Goal: Task Accomplishment & Management: Use online tool/utility

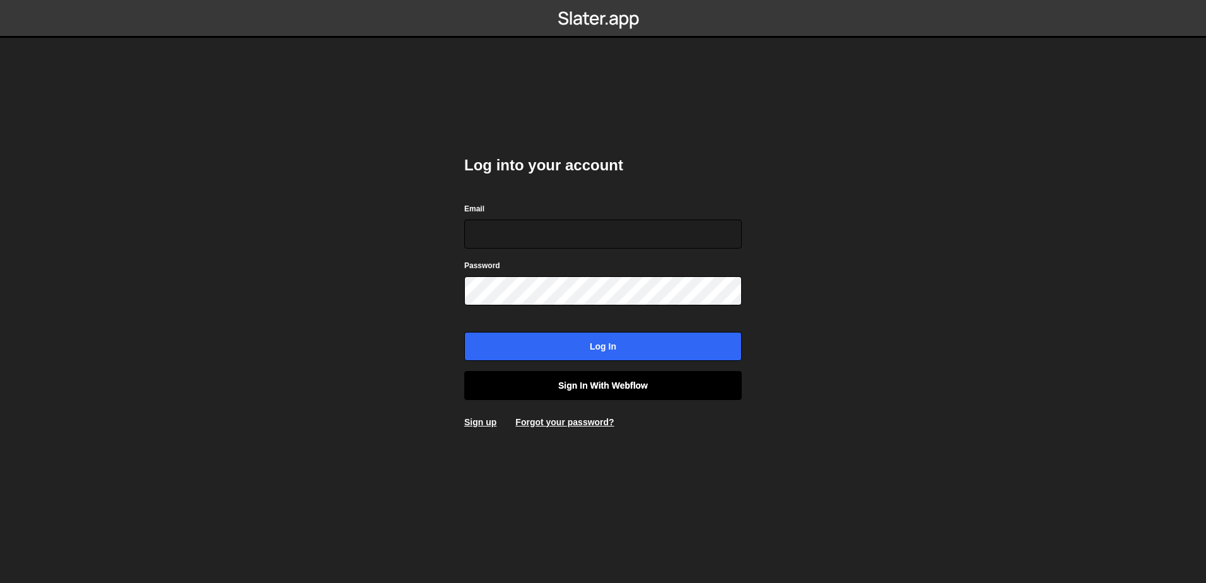
click at [568, 391] on link "Sign in with Webflow" at bounding box center [602, 385] width 277 height 29
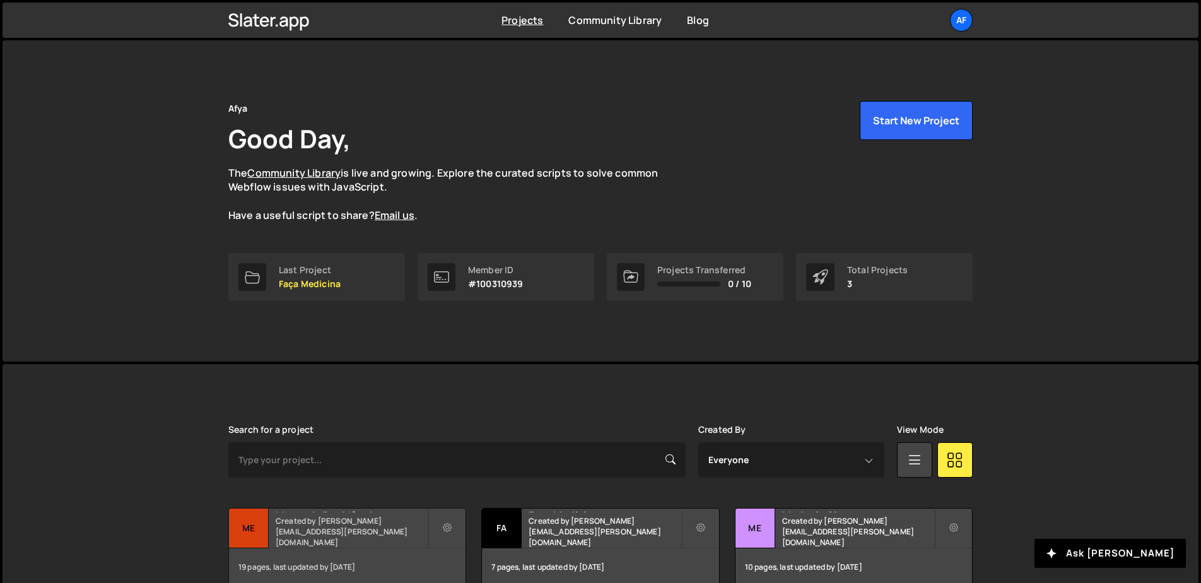
click at [380, 535] on small "Created by [PERSON_NAME][EMAIL_ADDRESS][PERSON_NAME][DOMAIN_NAME]" at bounding box center [352, 531] width 152 height 32
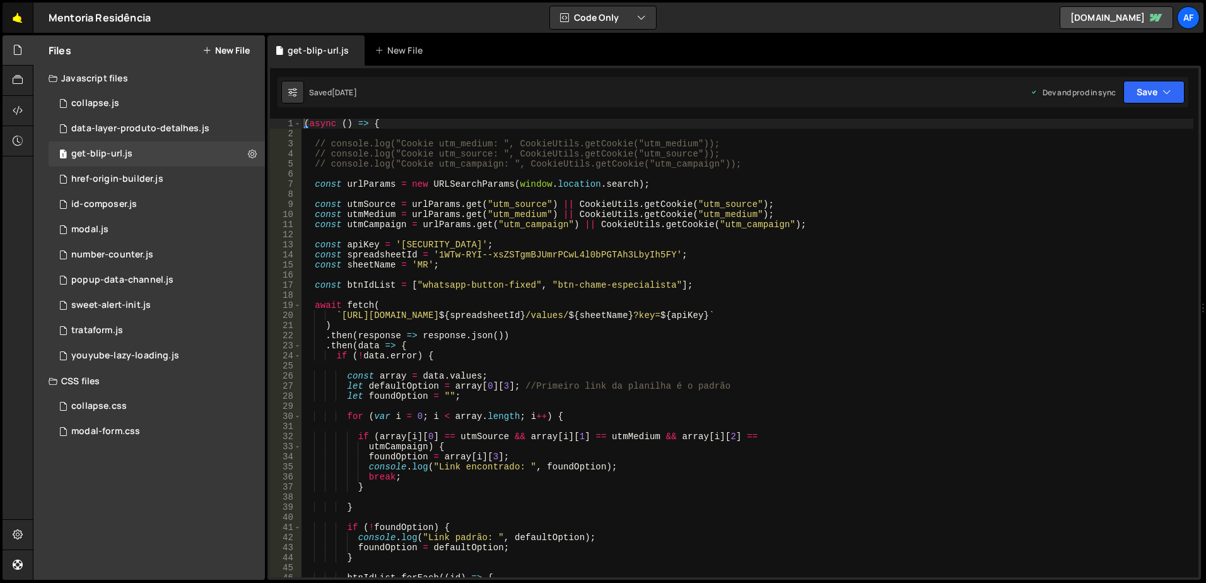
click at [25, 9] on link "🤙" at bounding box center [18, 18] width 31 height 30
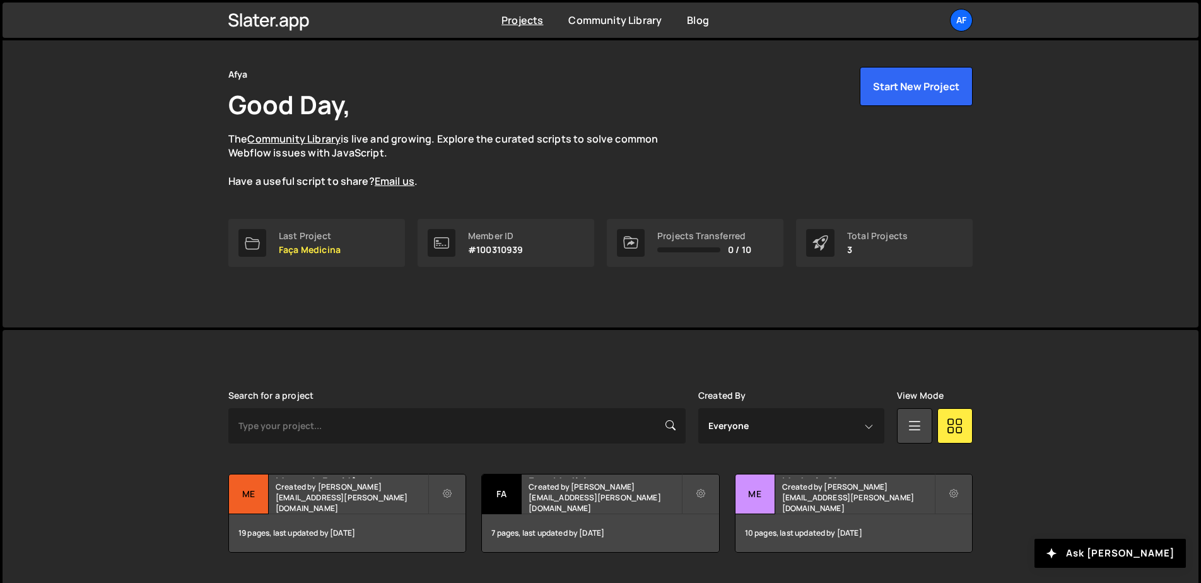
scroll to position [67, 0]
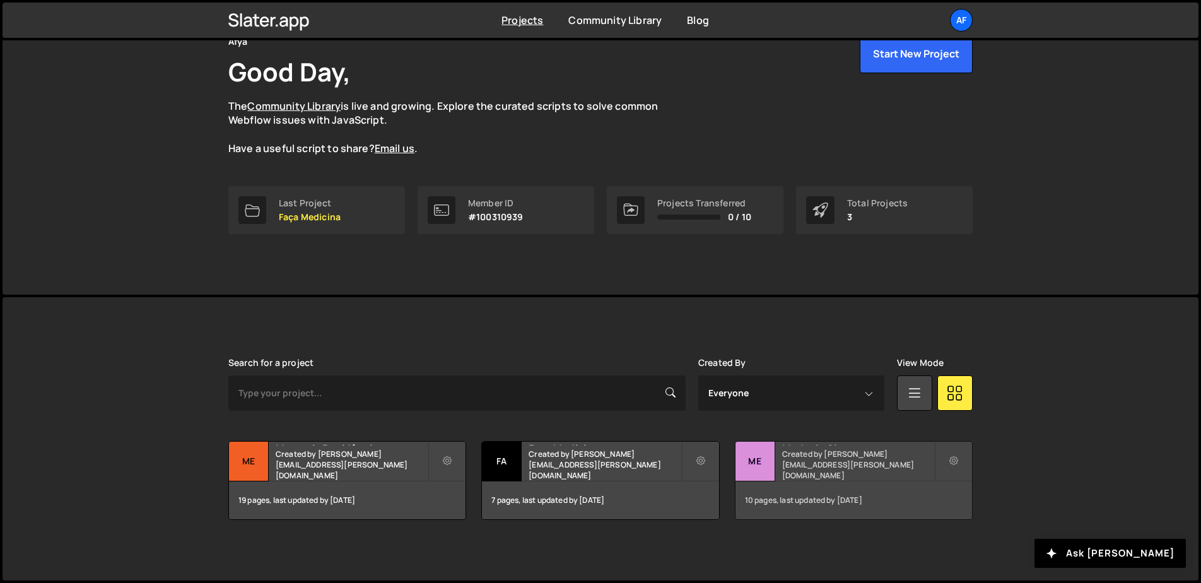
click at [832, 465] on small "Created by [PERSON_NAME][EMAIL_ADDRESS][PERSON_NAME][DOMAIN_NAME]" at bounding box center [858, 464] width 152 height 32
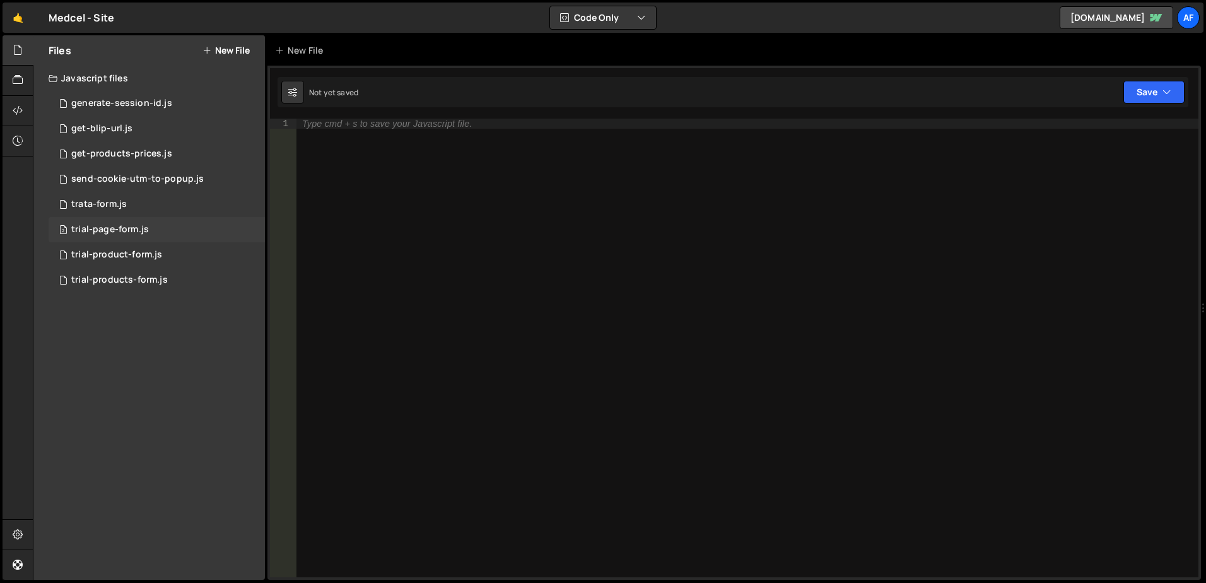
click at [171, 227] on div "2 trial-page-form.js 0" at bounding box center [157, 229] width 216 height 25
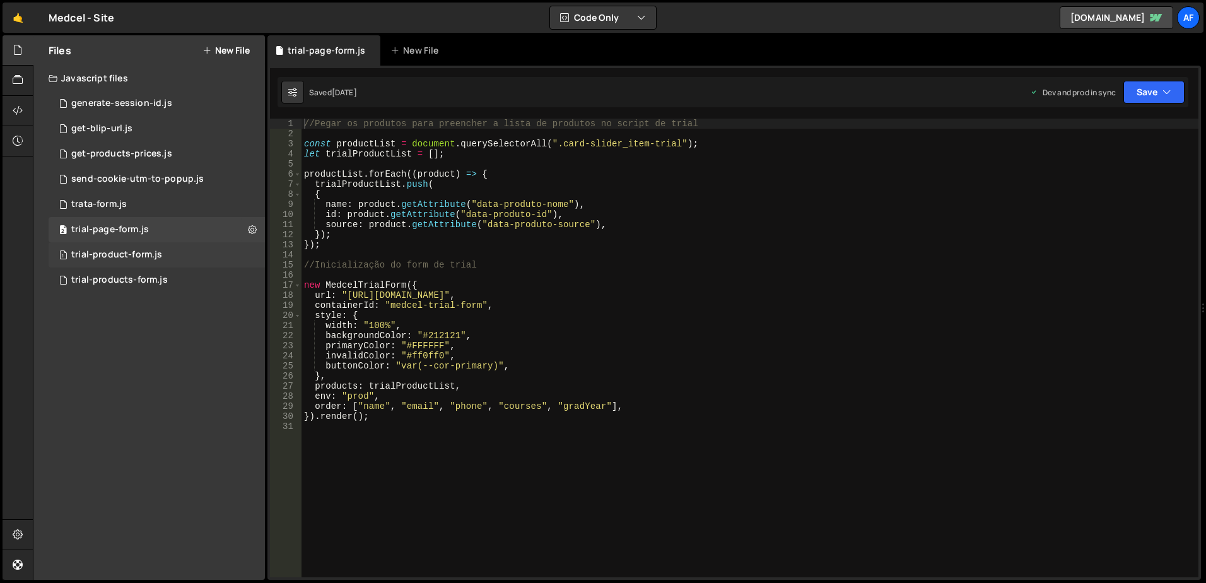
click at [164, 258] on div "1 trial-product-form.js 0" at bounding box center [157, 254] width 216 height 25
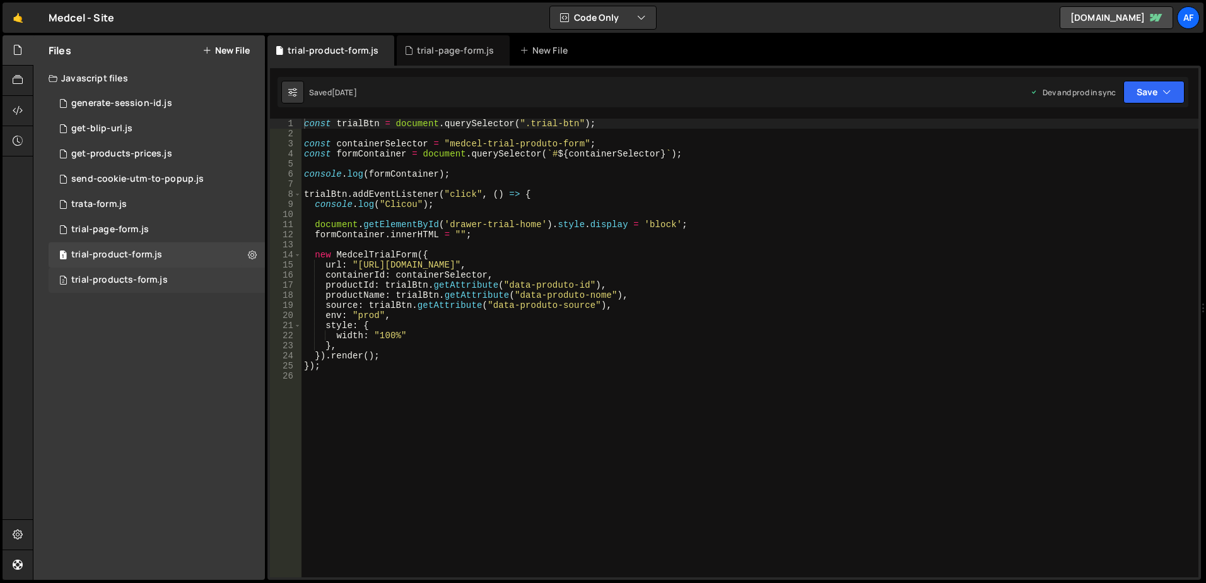
click at [153, 273] on div "2 trial-products-form.js 0" at bounding box center [157, 279] width 216 height 25
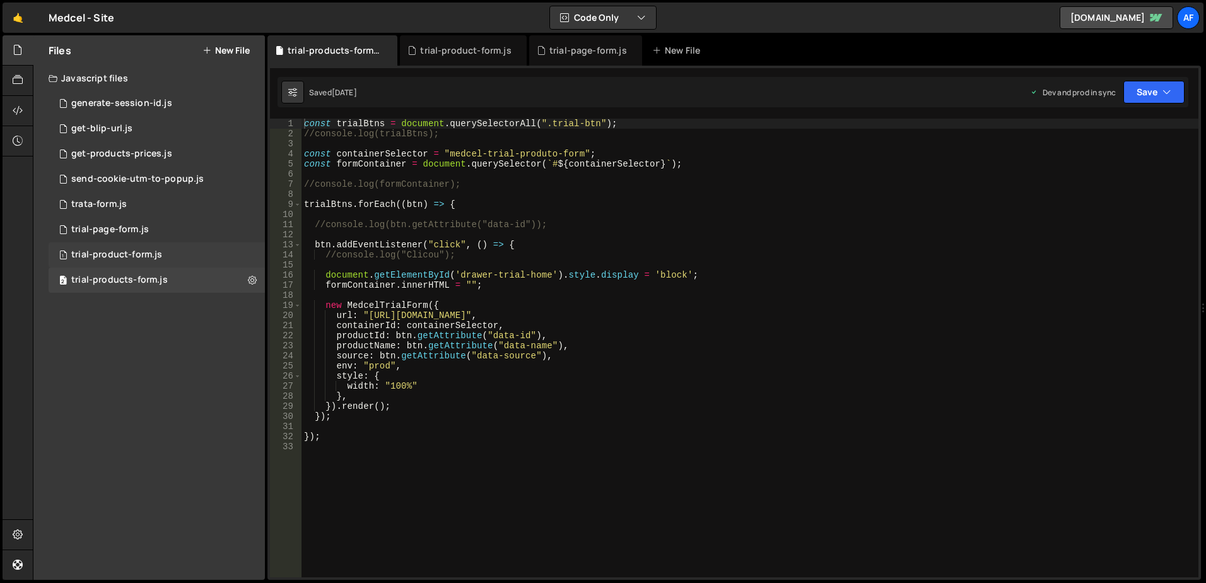
click at [161, 247] on div "1 trial-product-form.js 0" at bounding box center [157, 254] width 216 height 25
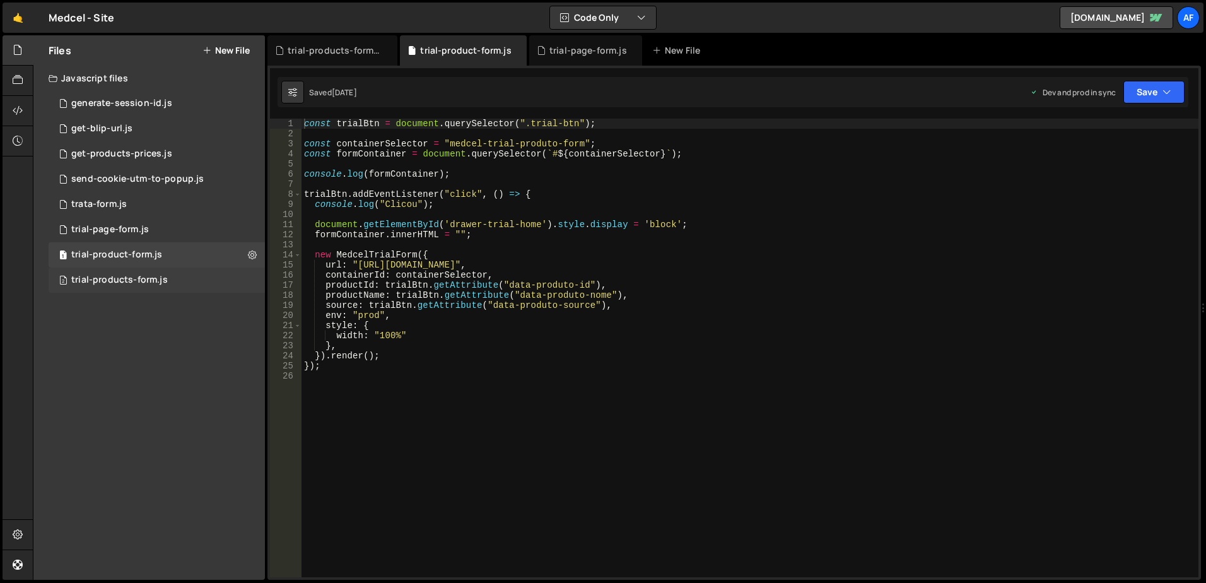
click at [158, 274] on div "2 trial-products-form.js 0" at bounding box center [157, 279] width 216 height 25
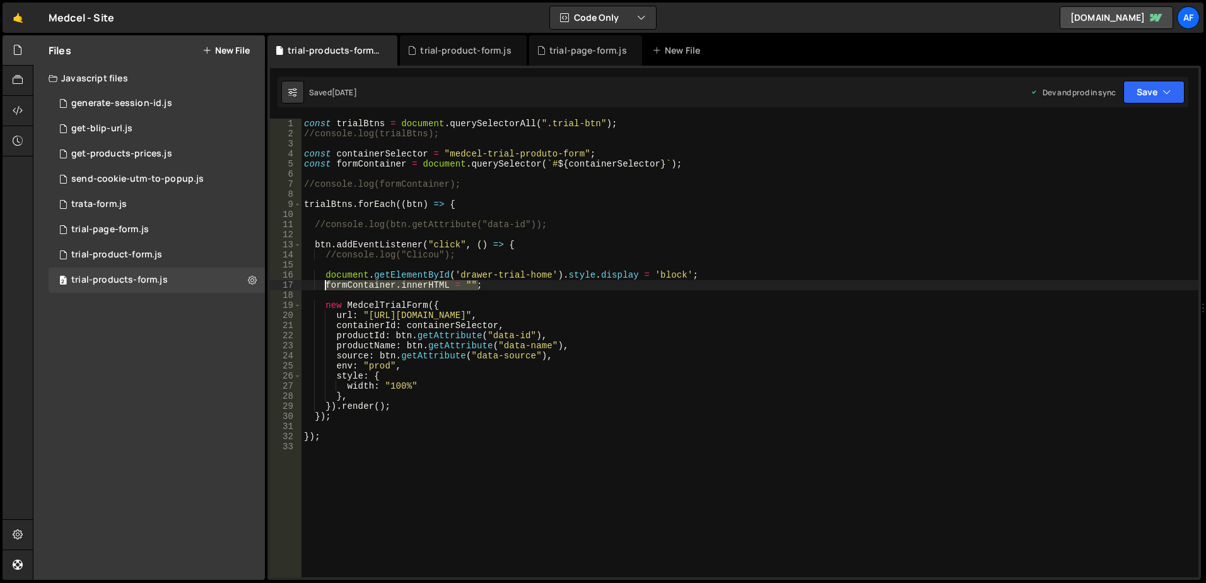
drag, startPoint x: 491, startPoint y: 289, endPoint x: 327, endPoint y: 283, distance: 164.1
click at [327, 283] on div "const trialBtns = document . querySelectorAll ( ".trial-btn" ) ; //console.log(…" at bounding box center [749, 358] width 897 height 479
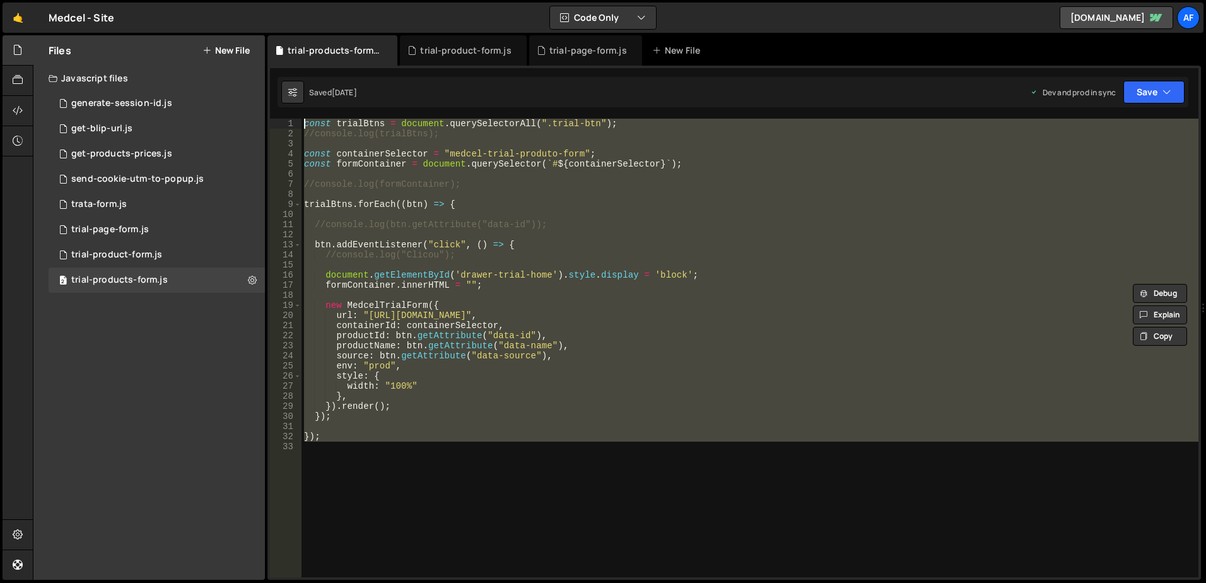
drag, startPoint x: 364, startPoint y: 449, endPoint x: 283, endPoint y: 113, distance: 346.0
click at [283, 113] on div "1 Type cmd + s to save your Javascript file. הההההההההההההההההההההההההההההההההה…" at bounding box center [733, 323] width 933 height 514
type textarea "const trialBtns = document.querySelectorAll(".trial-btn"); //console.log(trialB…"
click at [551, 429] on div "const trialBtns = document . querySelectorAll ( ".trial-btn" ) ; //console.log(…" at bounding box center [749, 348] width 897 height 458
drag, startPoint x: 408, startPoint y: 459, endPoint x: 273, endPoint y: 115, distance: 369.8
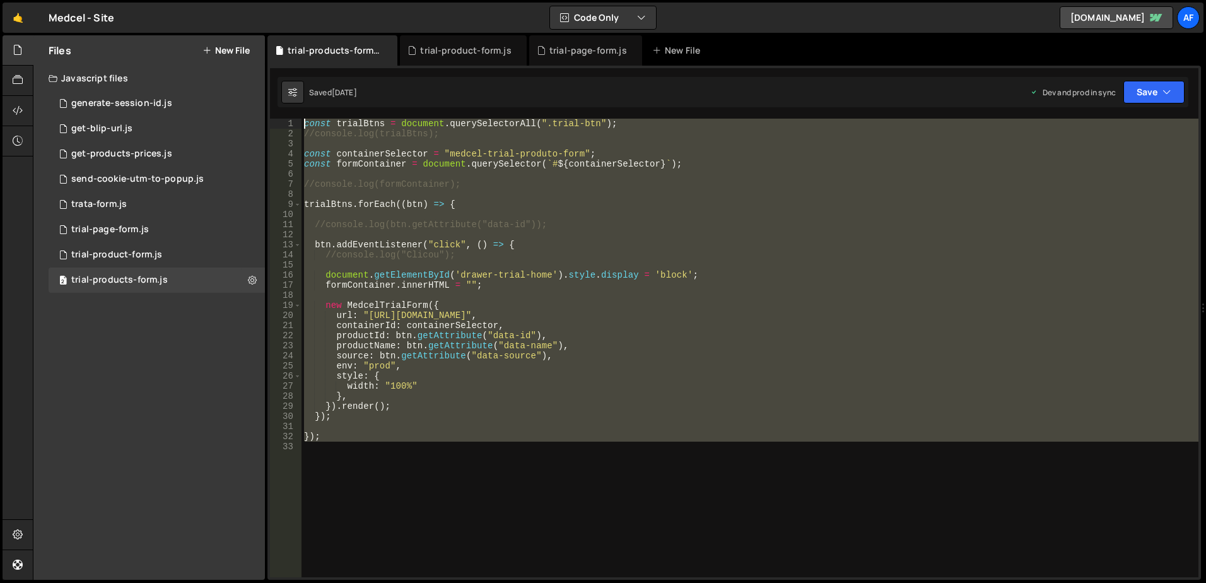
click at [273, 115] on div "1 Type cmd + s to save your Javascript file. הההההההההההההההההההההההההההההההההה…" at bounding box center [733, 323] width 933 height 514
type textarea "const trialBtns = document.querySelectorAll(".trial-btn"); //console.log(trialB…"
click at [20, 74] on icon at bounding box center [18, 80] width 10 height 14
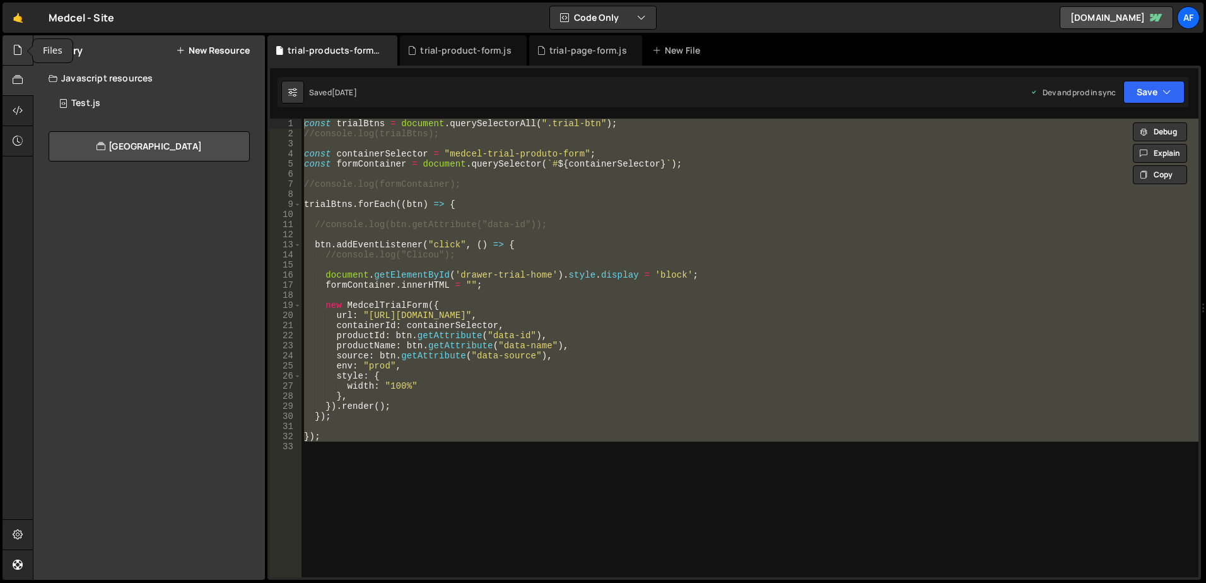
click at [20, 48] on icon at bounding box center [18, 50] width 10 height 14
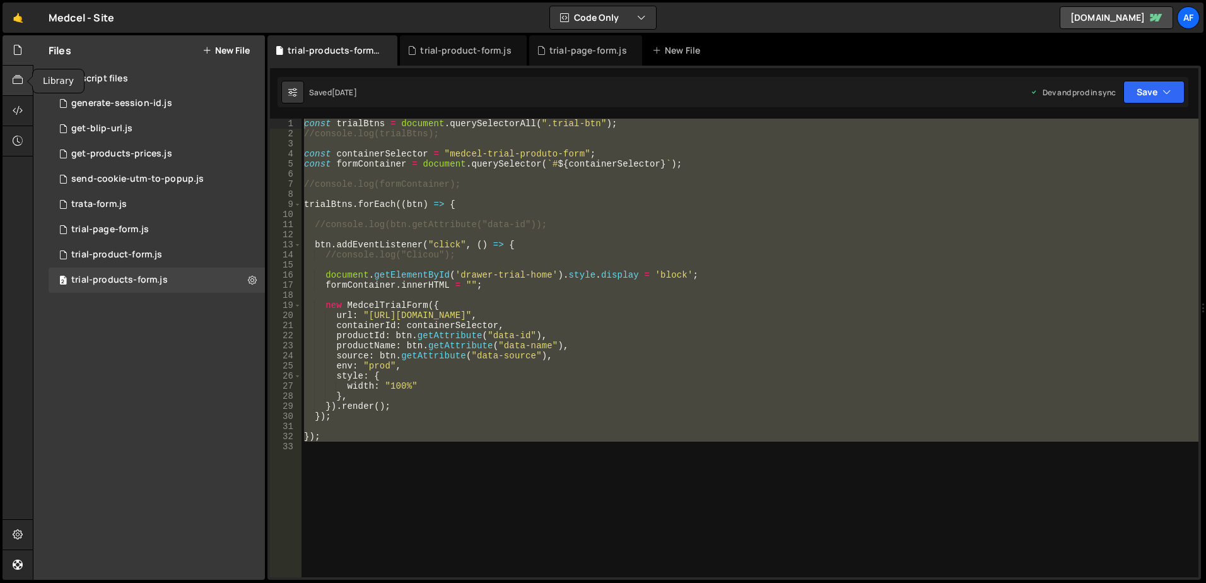
click at [14, 69] on div at bounding box center [18, 81] width 31 height 30
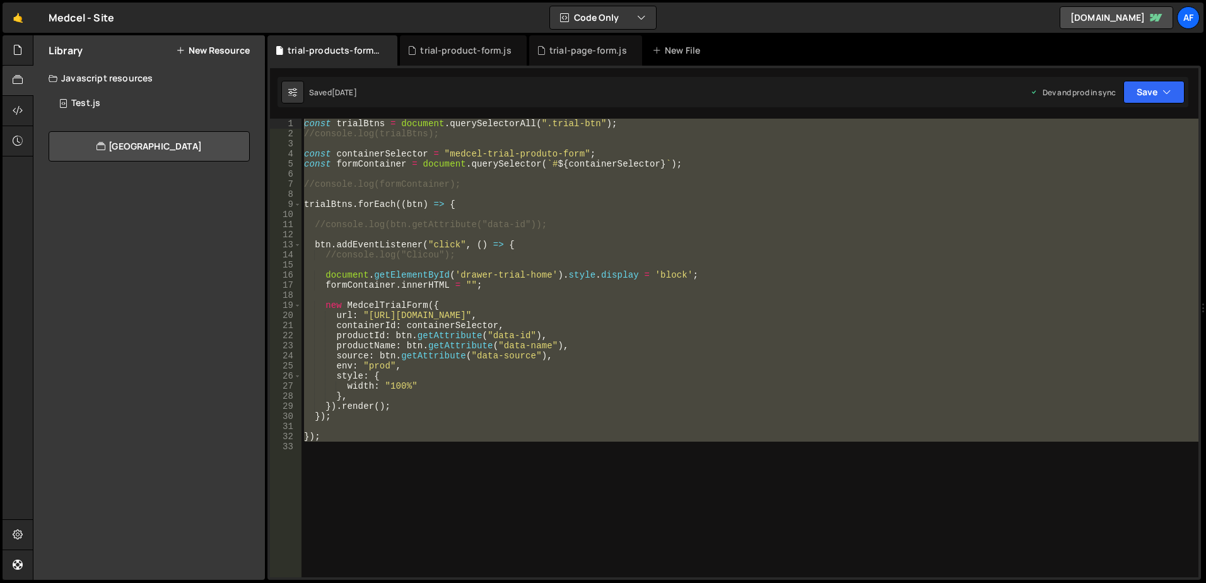
click at [205, 49] on button "New Resource" at bounding box center [213, 50] width 74 height 10
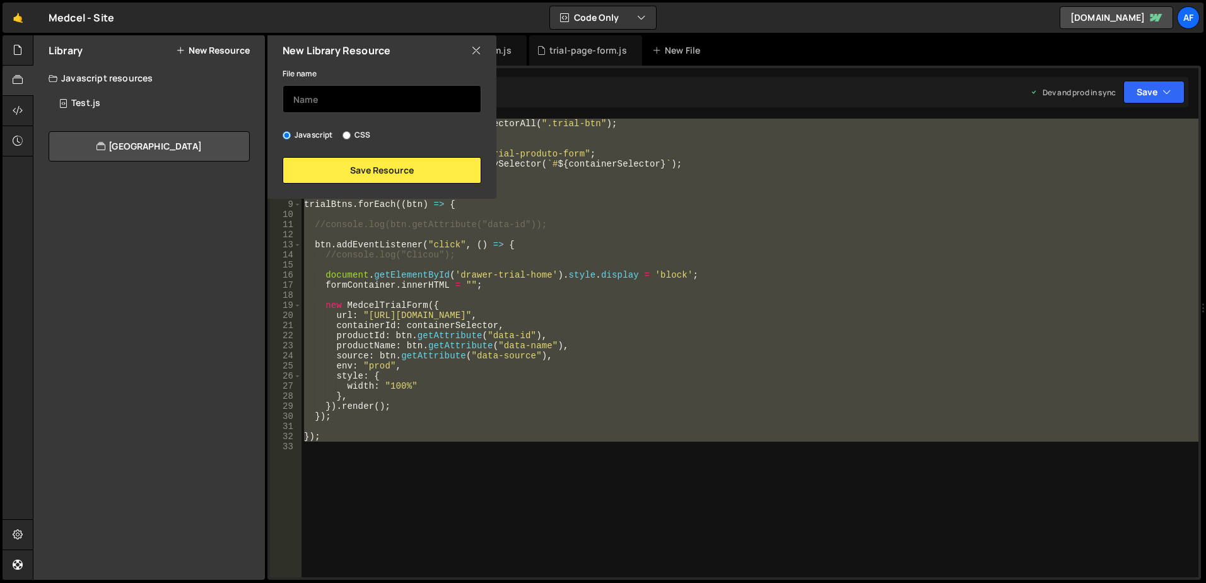
click at [360, 101] on input "text" at bounding box center [382, 99] width 199 height 28
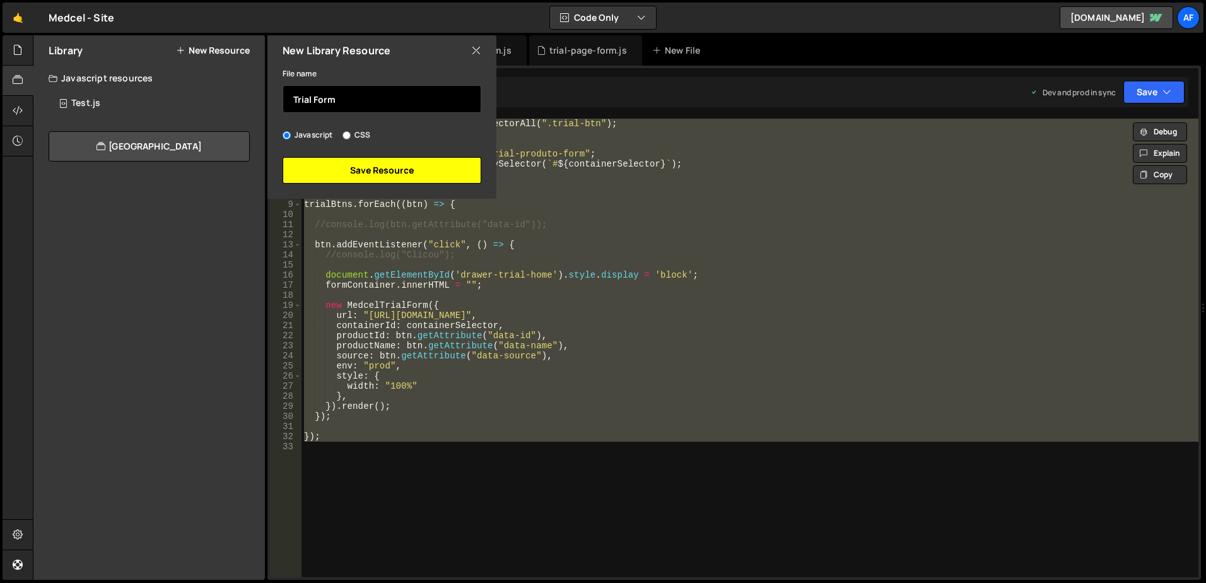
type input "Trial Form"
click at [405, 174] on button "Save Resource" at bounding box center [382, 170] width 199 height 26
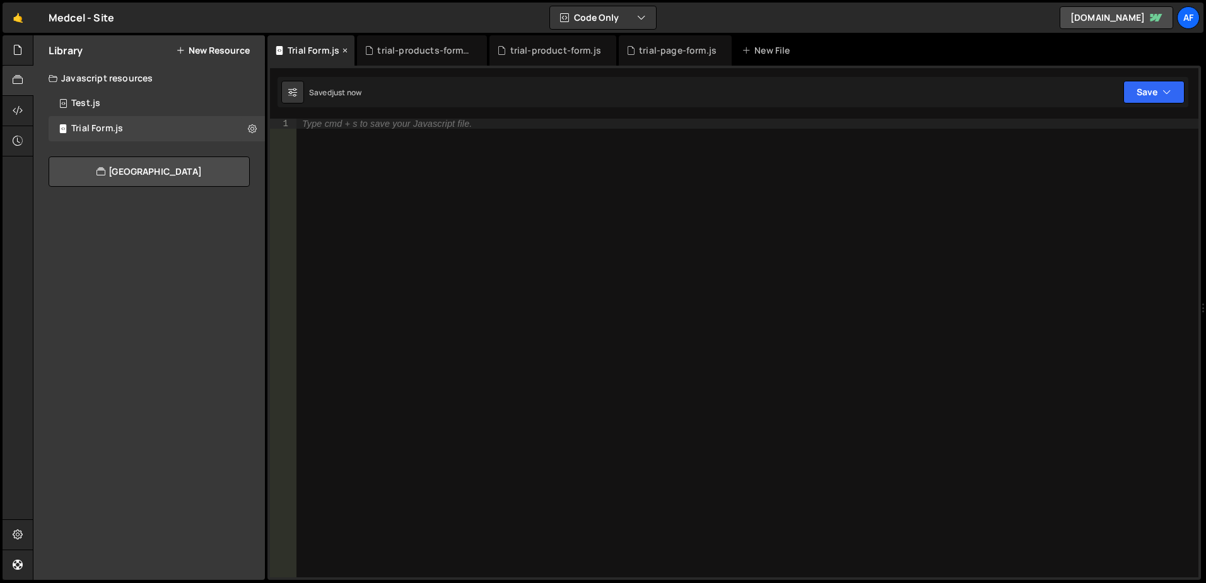
click at [347, 53] on icon at bounding box center [345, 50] width 9 height 13
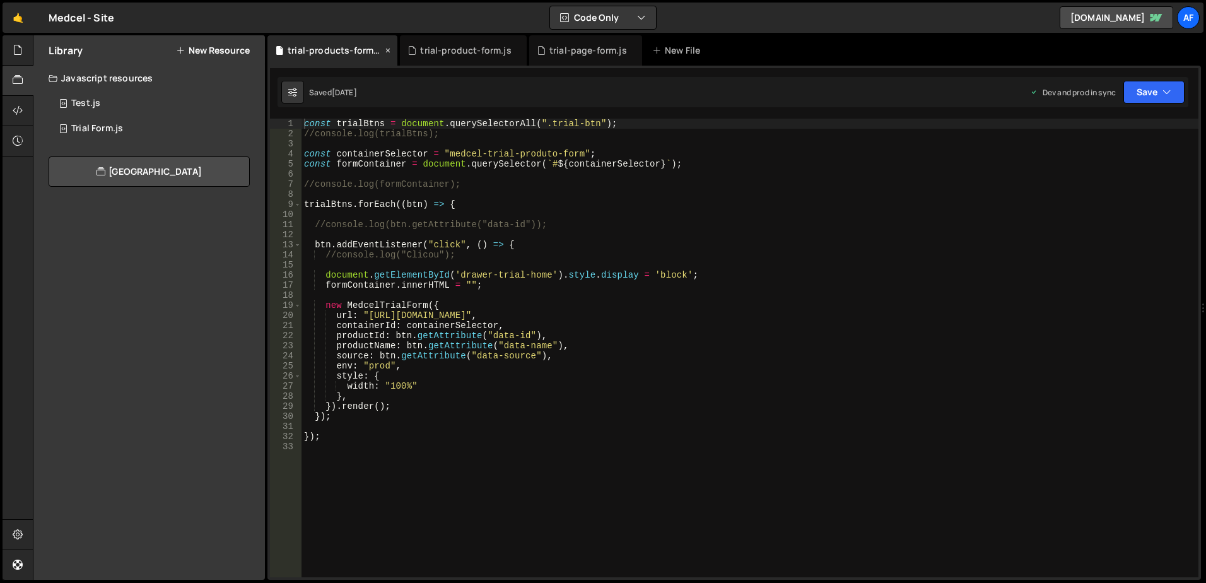
click at [386, 46] on icon at bounding box center [387, 50] width 9 height 13
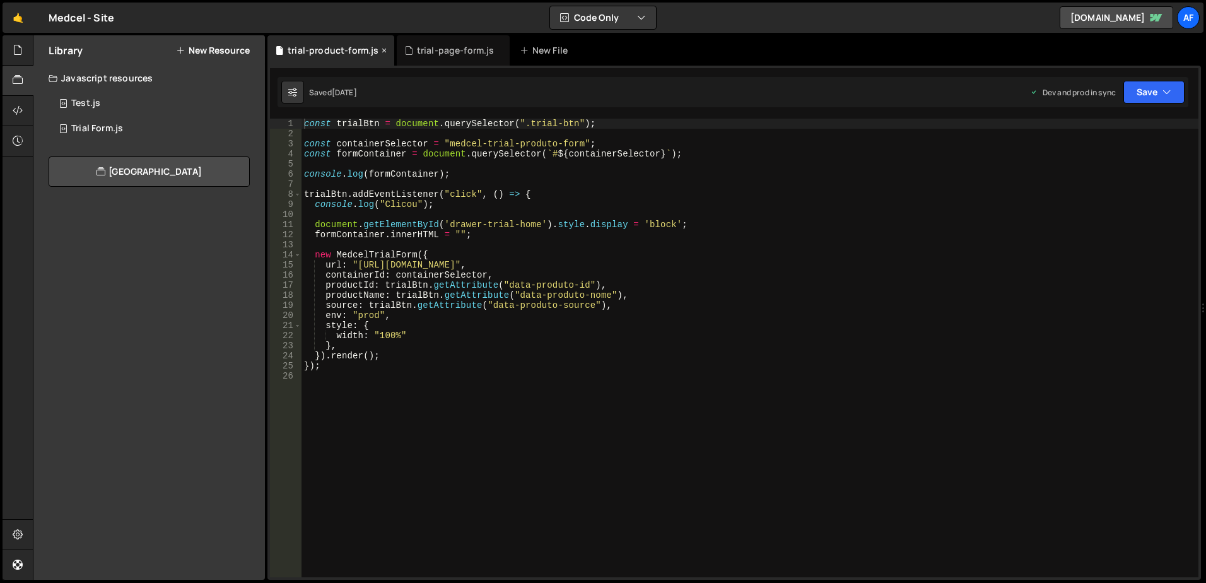
click at [381, 48] on icon at bounding box center [384, 50] width 9 height 13
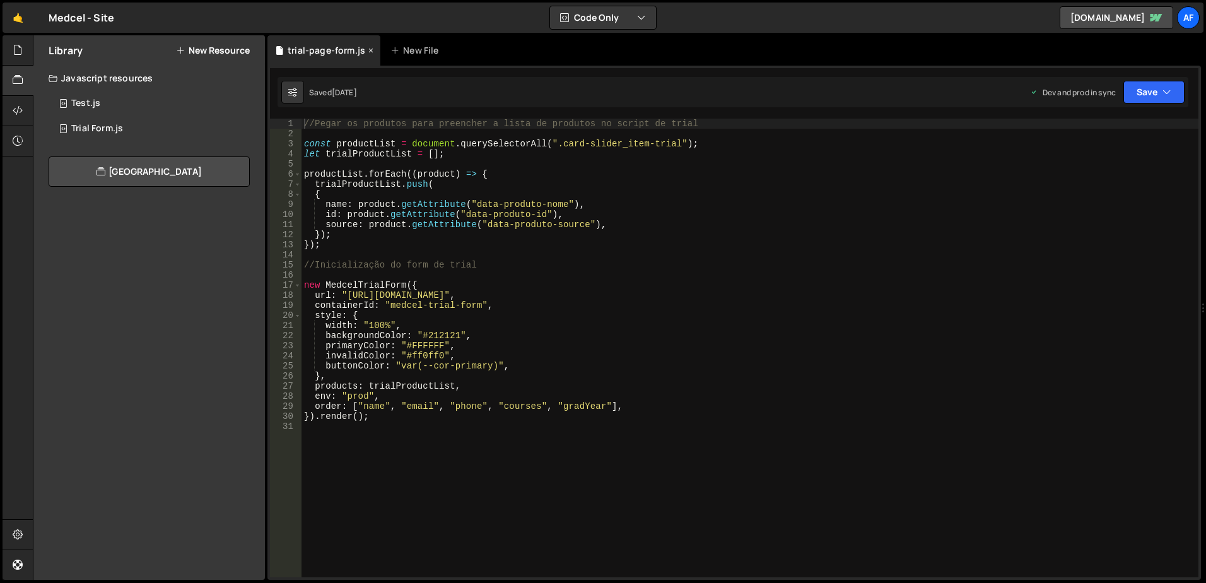
click at [366, 49] on icon at bounding box center [370, 50] width 9 height 13
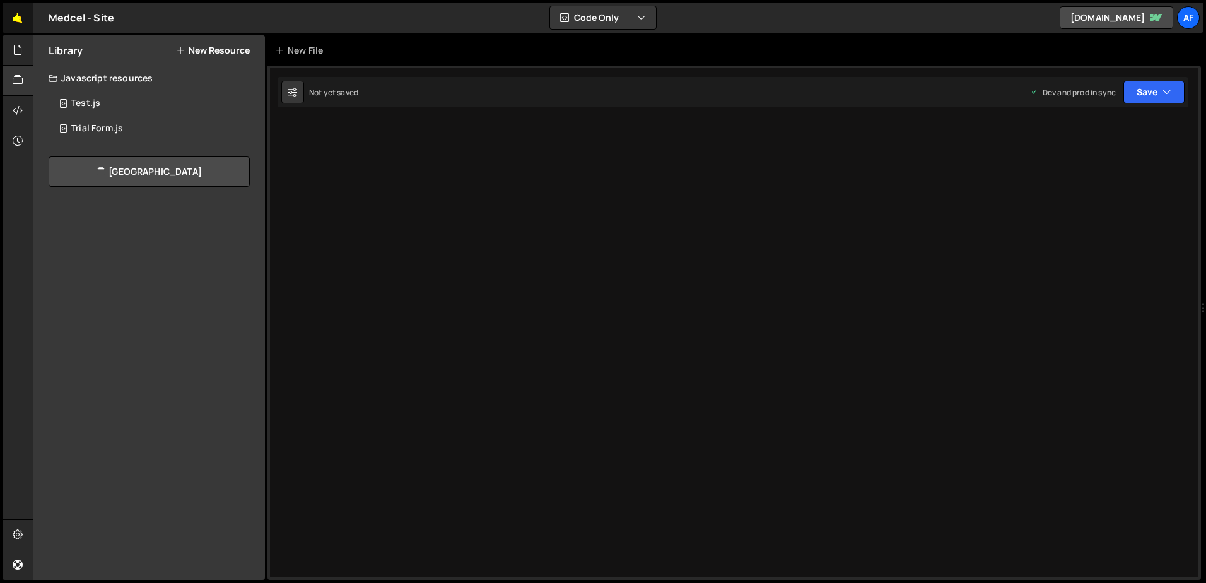
click at [26, 22] on link "🤙" at bounding box center [18, 18] width 31 height 30
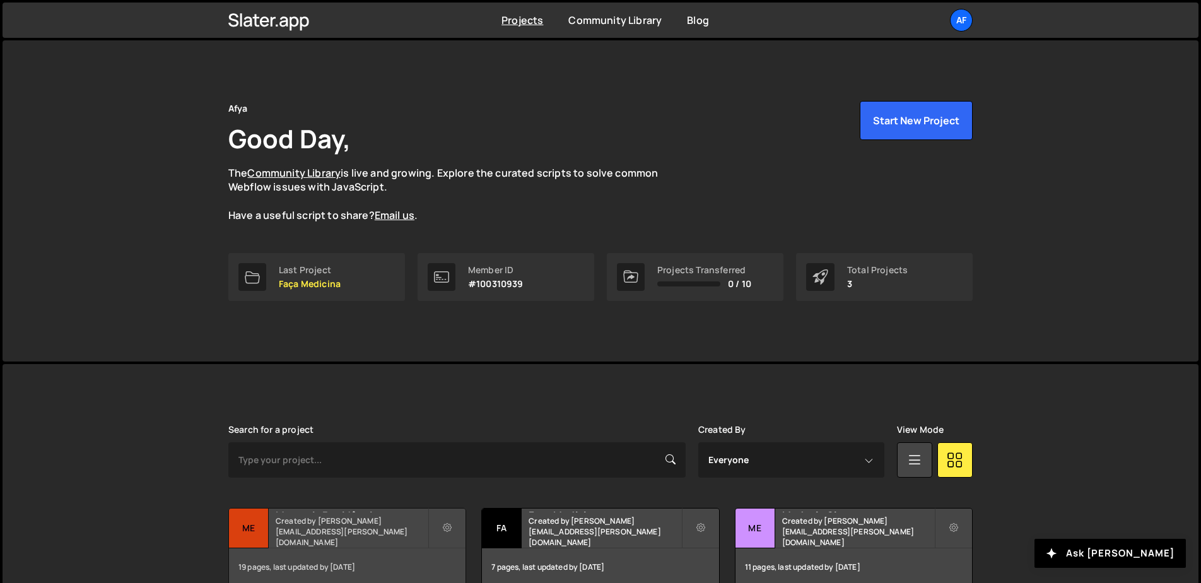
click at [359, 512] on h2 "Mentoria Residência" at bounding box center [352, 510] width 152 height 4
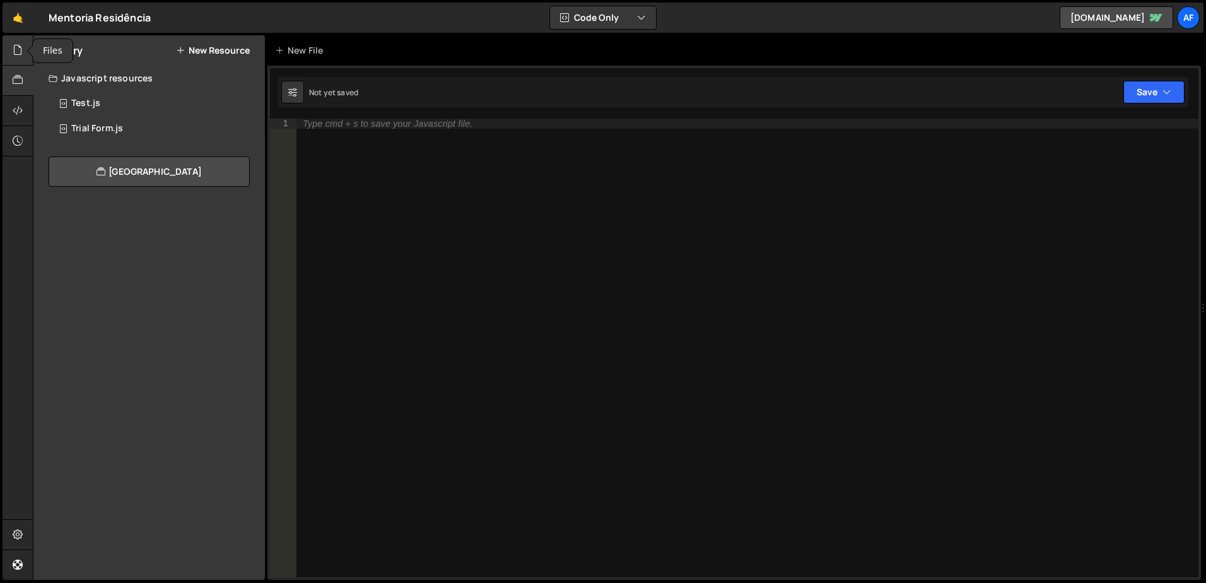
click at [10, 47] on div at bounding box center [18, 50] width 31 height 30
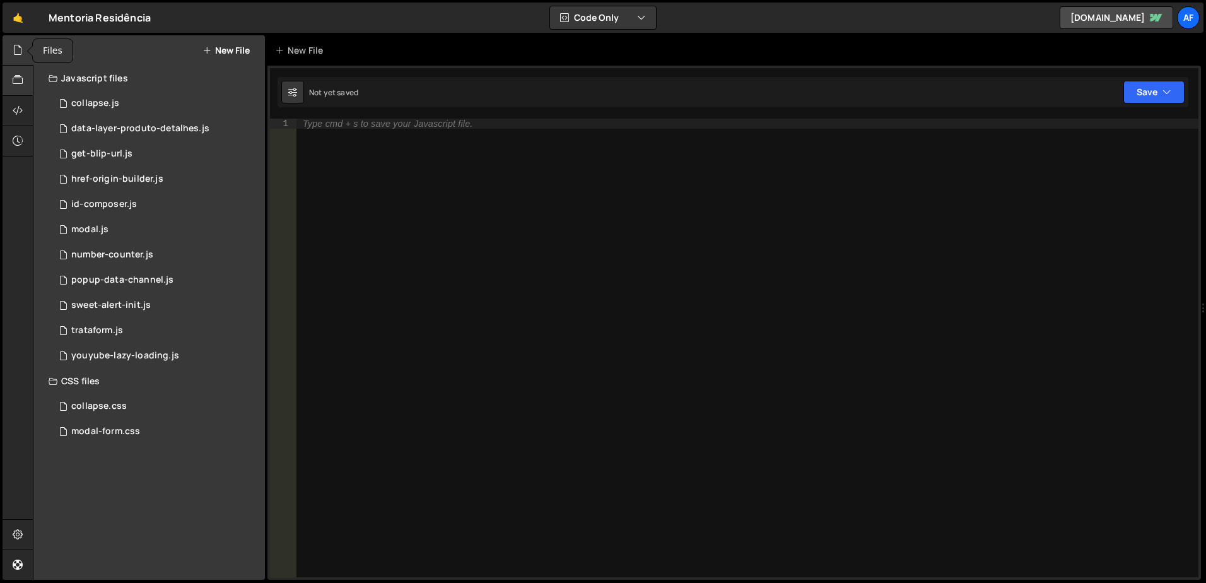
click at [12, 66] on div at bounding box center [18, 81] width 31 height 30
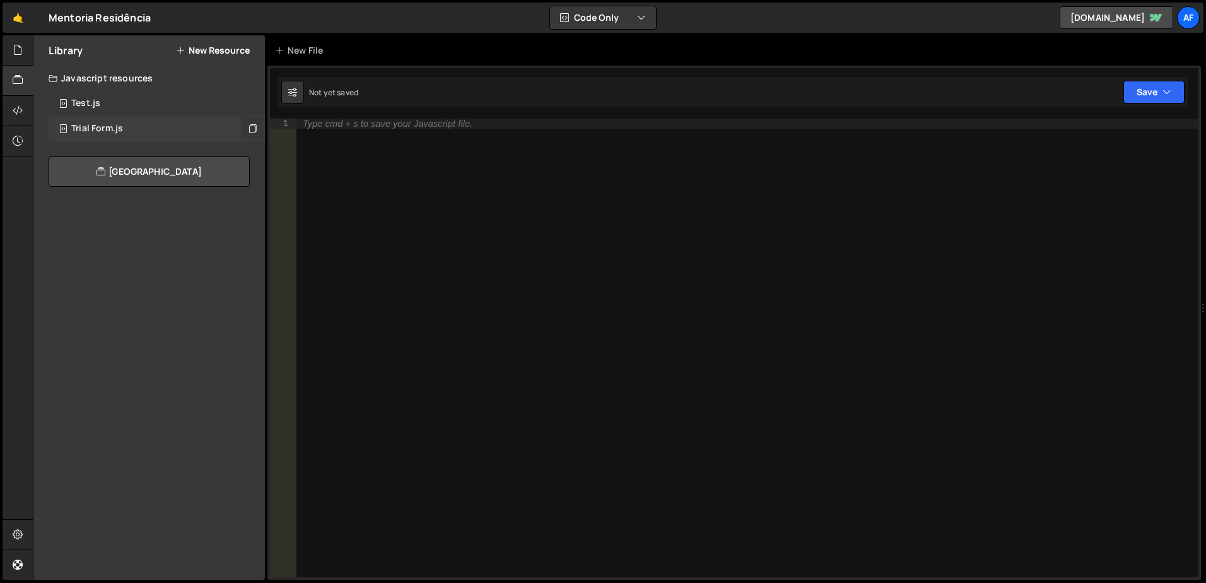
click at [253, 130] on icon at bounding box center [252, 128] width 9 height 12
click at [24, 55] on div at bounding box center [18, 50] width 31 height 30
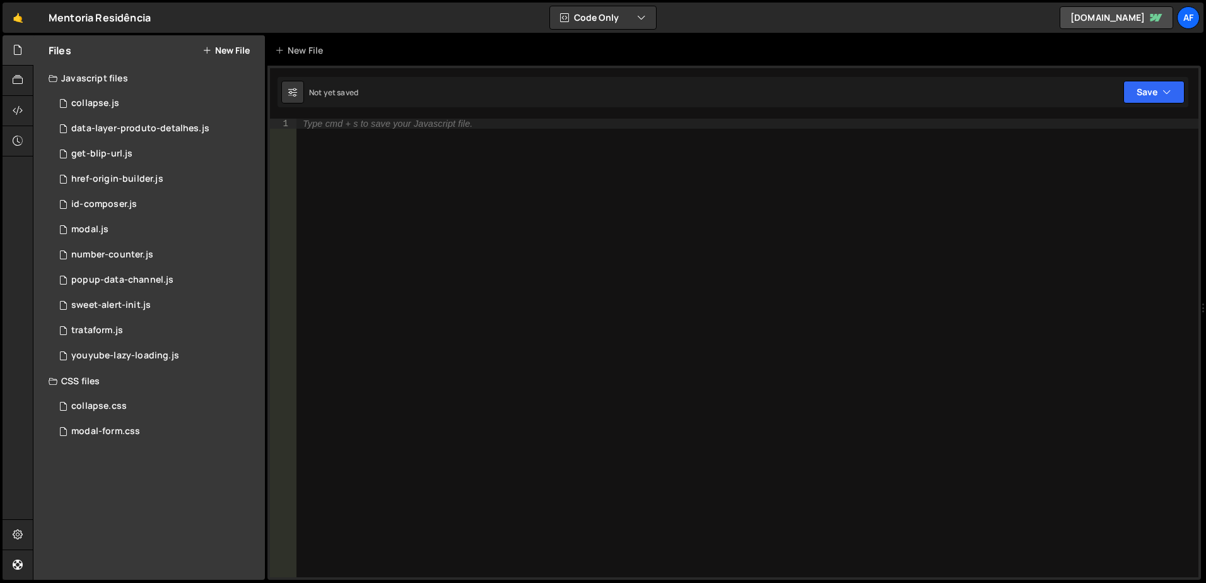
click at [227, 54] on button "New File" at bounding box center [225, 50] width 47 height 10
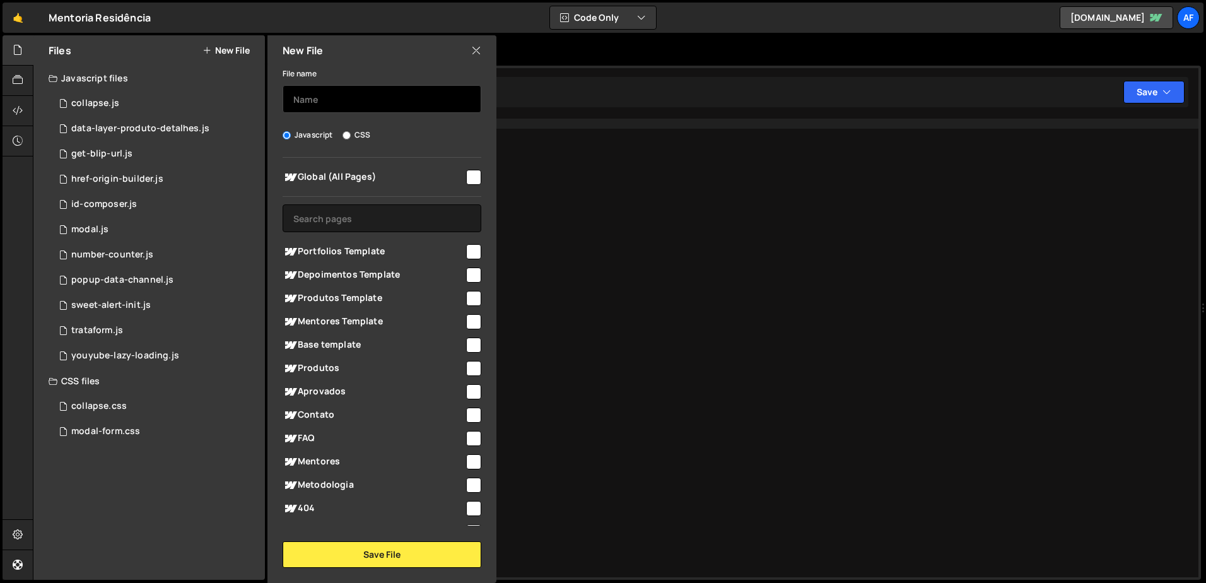
click at [321, 97] on input "text" at bounding box center [382, 99] width 199 height 28
type input "f"
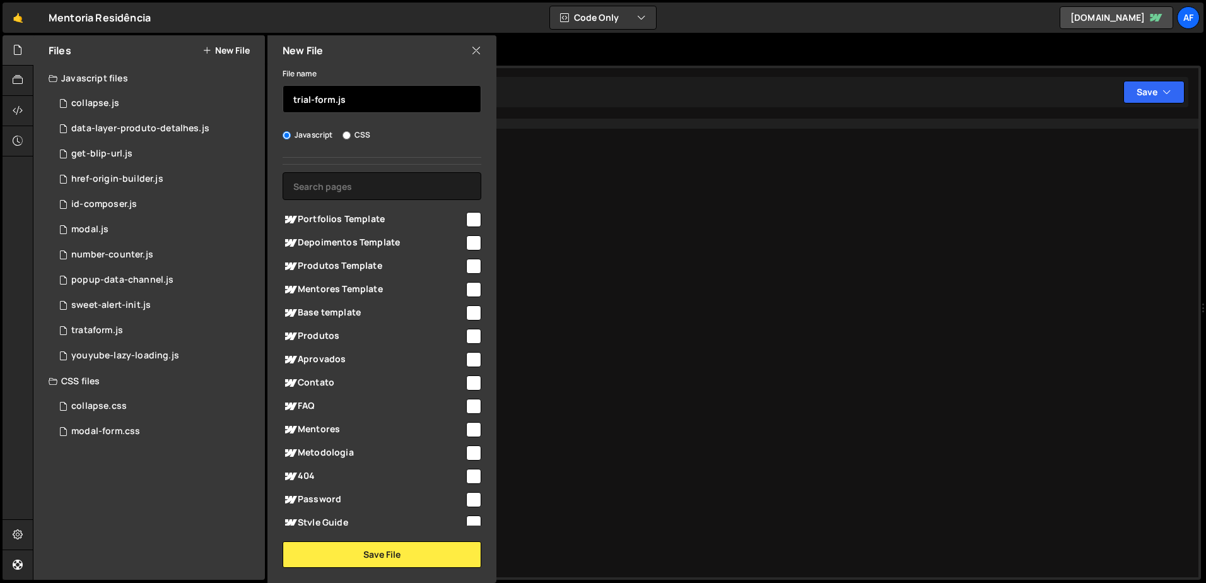
scroll to position [83, 0]
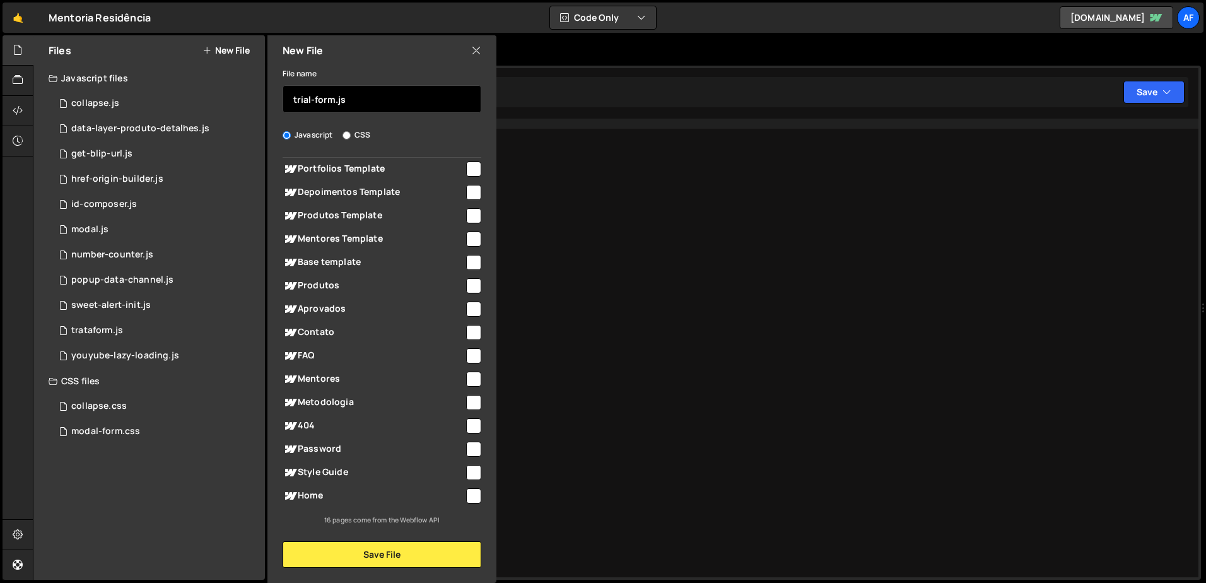
type input "trial-form.js"
click at [466, 494] on input "checkbox" at bounding box center [473, 495] width 15 height 15
checkbox input "true"
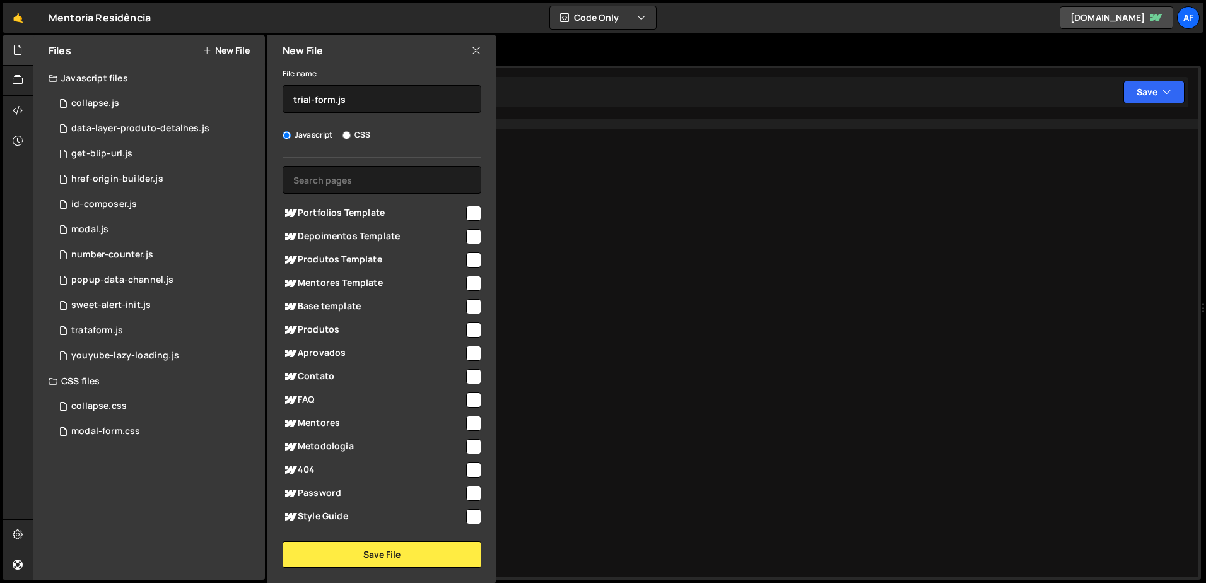
scroll to position [20, 0]
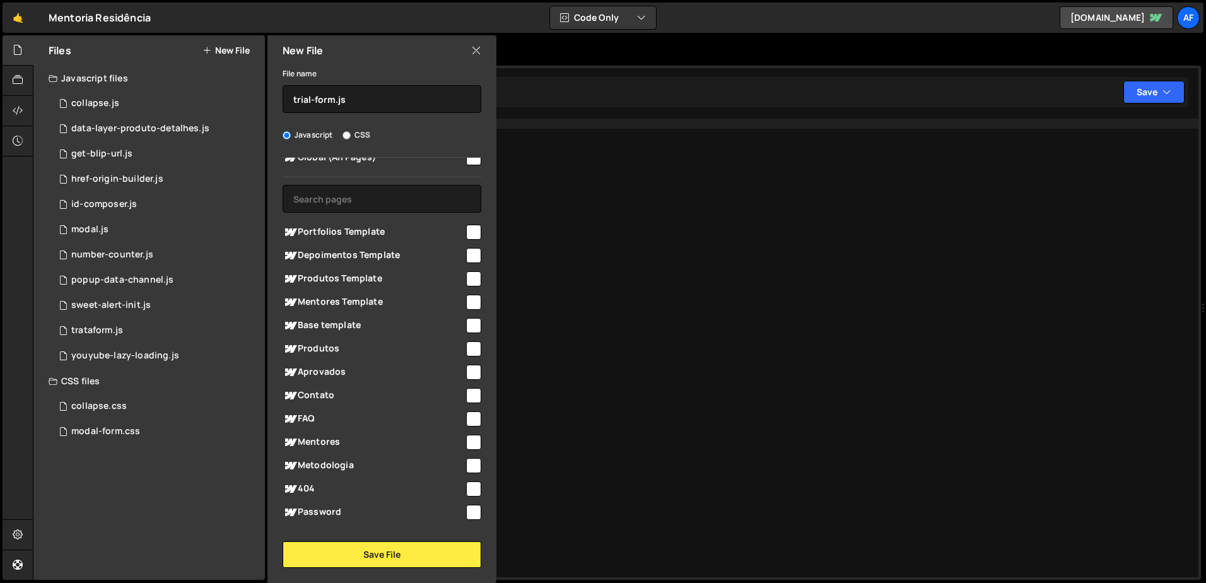
click at [467, 277] on input "checkbox" at bounding box center [473, 278] width 15 height 15
checkbox input "true"
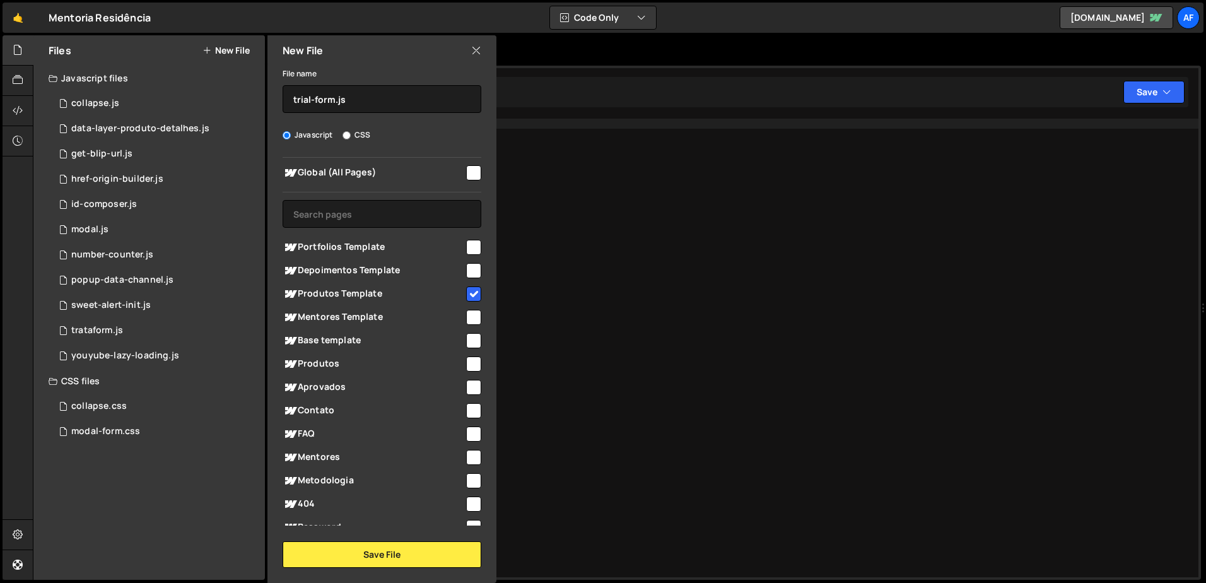
scroll to position [0, 0]
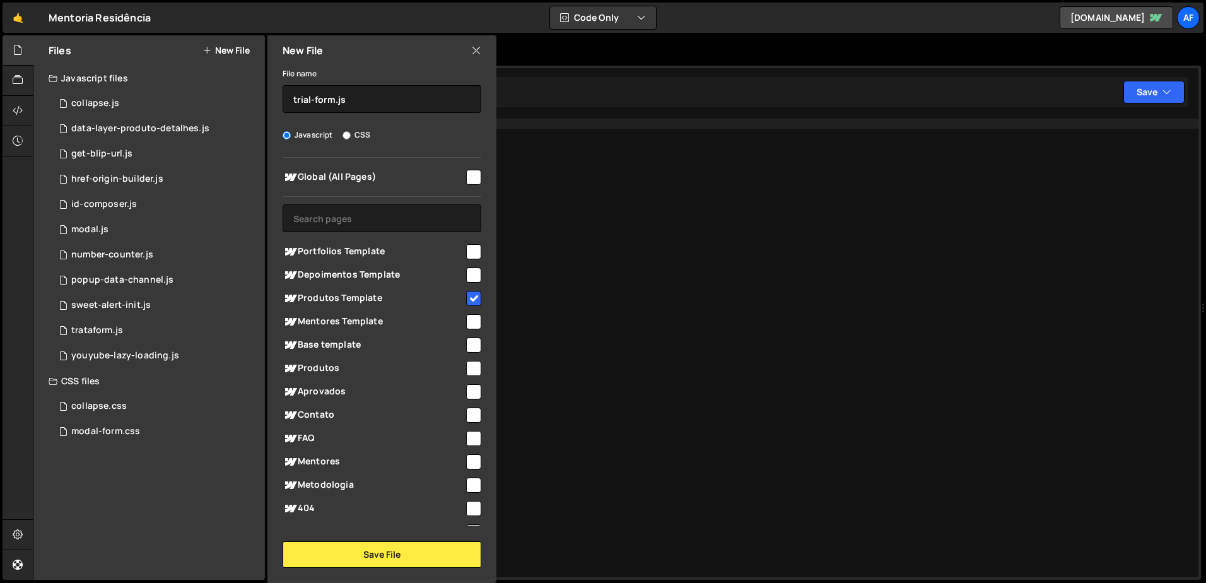
click at [471, 366] on input "checkbox" at bounding box center [473, 368] width 15 height 15
checkbox input "true"
click at [400, 549] on button "Save File" at bounding box center [382, 554] width 199 height 26
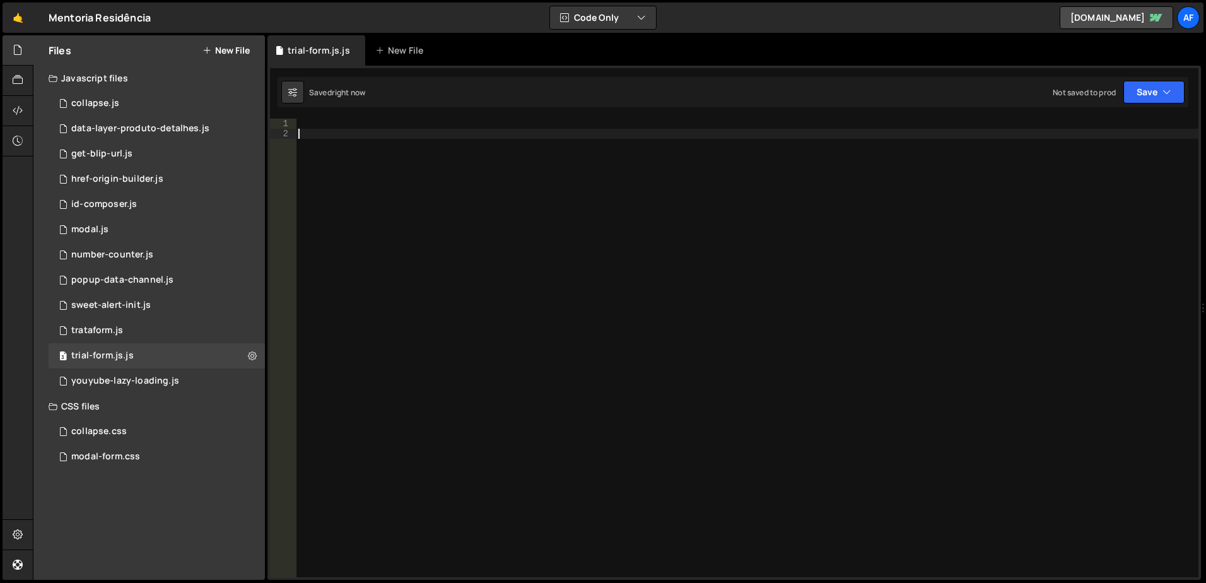
click at [474, 203] on div at bounding box center [747, 358] width 902 height 479
click at [493, 150] on div at bounding box center [747, 358] width 902 height 479
click at [499, 133] on div at bounding box center [747, 358] width 902 height 479
click at [504, 127] on div at bounding box center [747, 358] width 902 height 479
click at [22, 77] on icon at bounding box center [18, 80] width 10 height 14
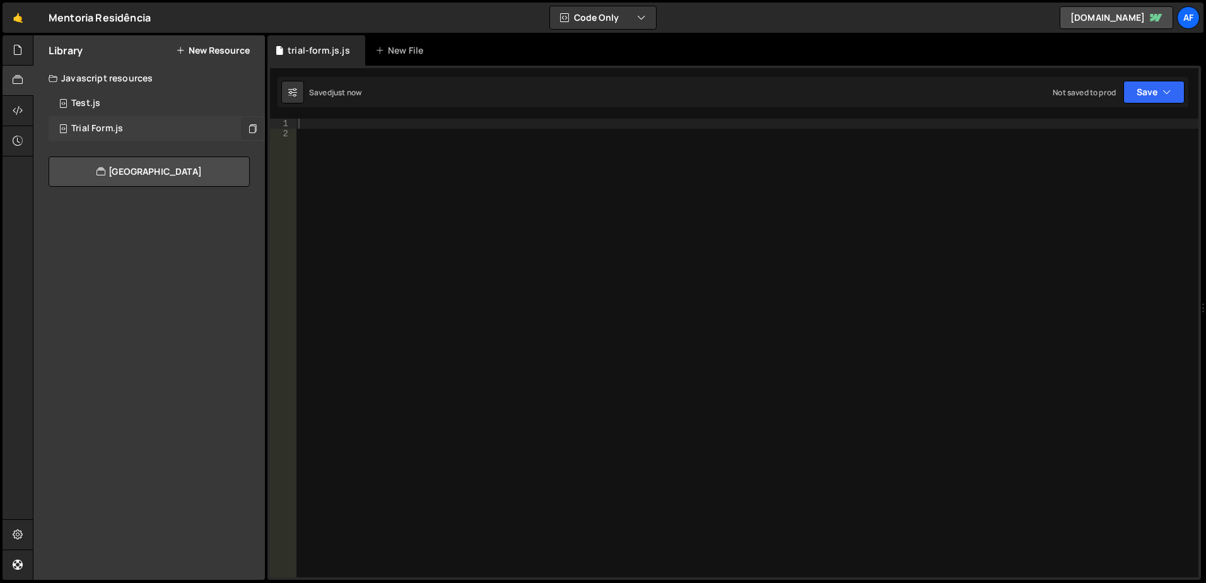
click at [252, 125] on icon at bounding box center [252, 128] width 9 height 12
click at [429, 163] on div at bounding box center [747, 358] width 902 height 479
click at [430, 119] on div at bounding box center [747, 358] width 902 height 479
click at [251, 129] on icon at bounding box center [252, 128] width 9 height 12
click at [15, 46] on icon at bounding box center [18, 50] width 10 height 14
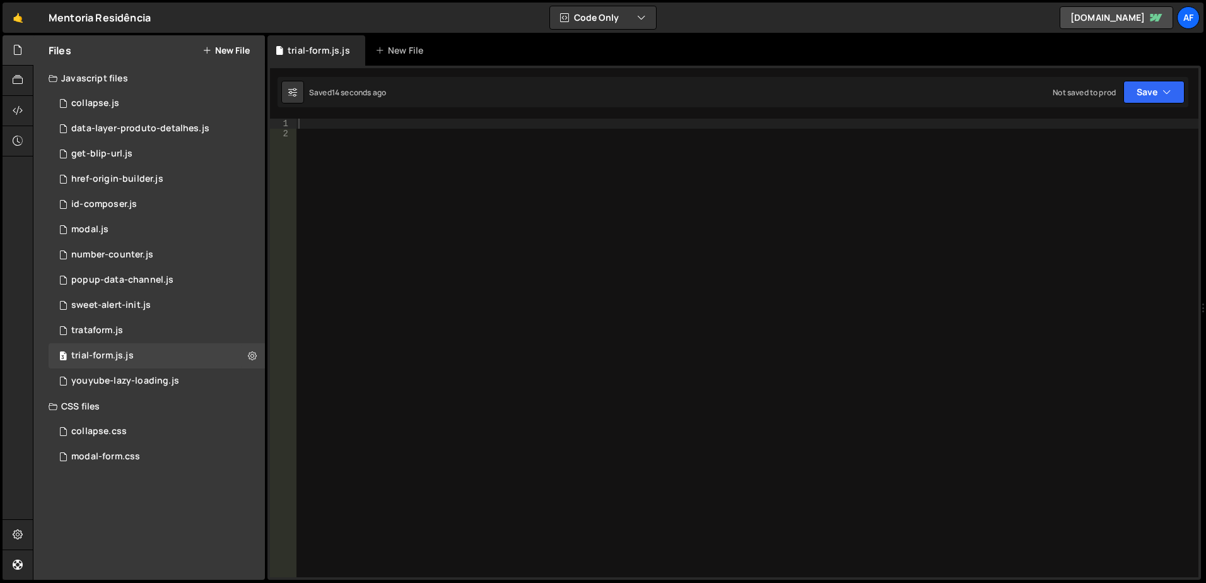
drag, startPoint x: 157, startPoint y: 481, endPoint x: 134, endPoint y: 486, distance: 23.3
click at [134, 486] on div "Files New File Javascript files 1 collapse.js 0 1 data-layer-produto-detalhes.j…" at bounding box center [148, 307] width 231 height 544
click at [455, 190] on div at bounding box center [747, 358] width 902 height 479
drag, startPoint x: 455, startPoint y: 190, endPoint x: 8, endPoint y: 73, distance: 462.2
click at [8, 73] on div at bounding box center [18, 81] width 31 height 30
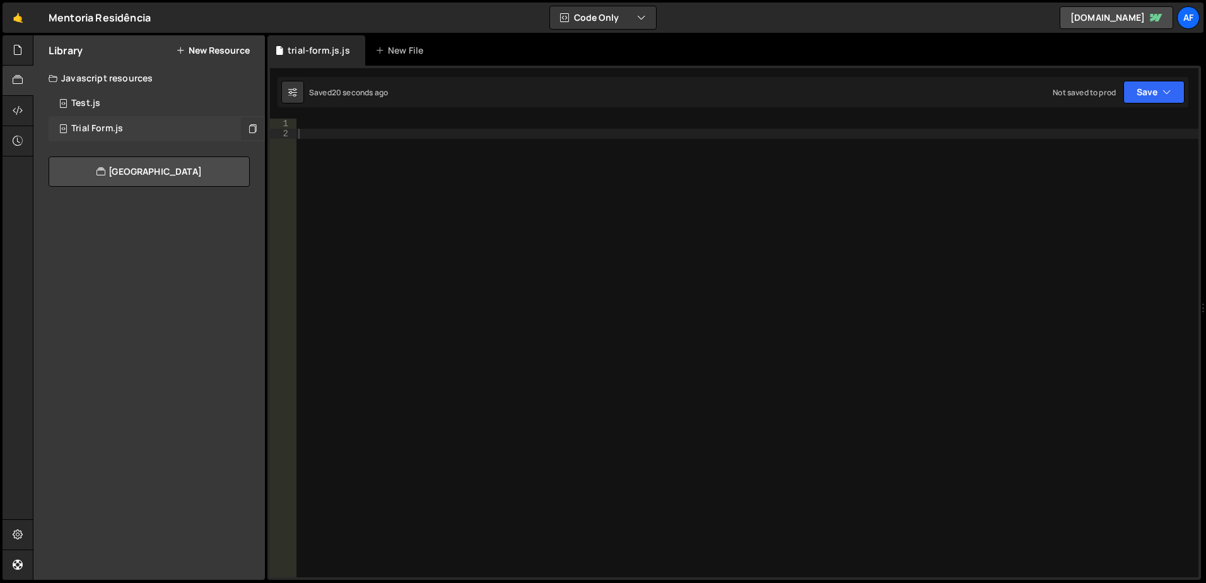
click at [125, 127] on div "Trial Form.js 0" at bounding box center [157, 128] width 216 height 25
click at [346, 49] on icon at bounding box center [345, 50] width 9 height 13
click at [353, 49] on icon at bounding box center [355, 50] width 9 height 13
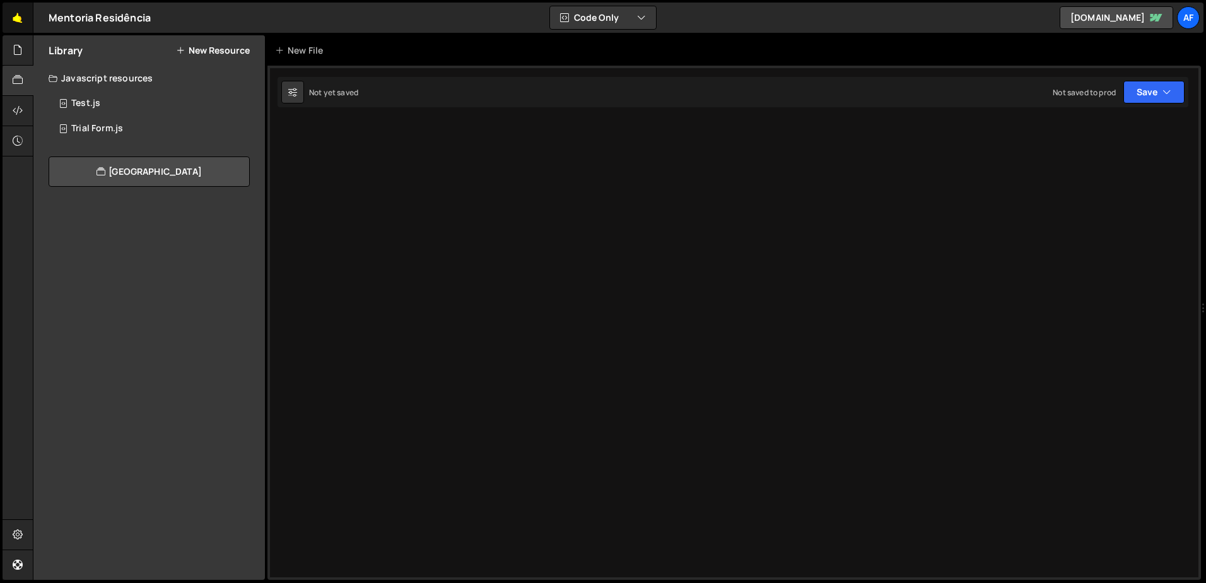
click at [17, 17] on link "🤙" at bounding box center [18, 18] width 31 height 30
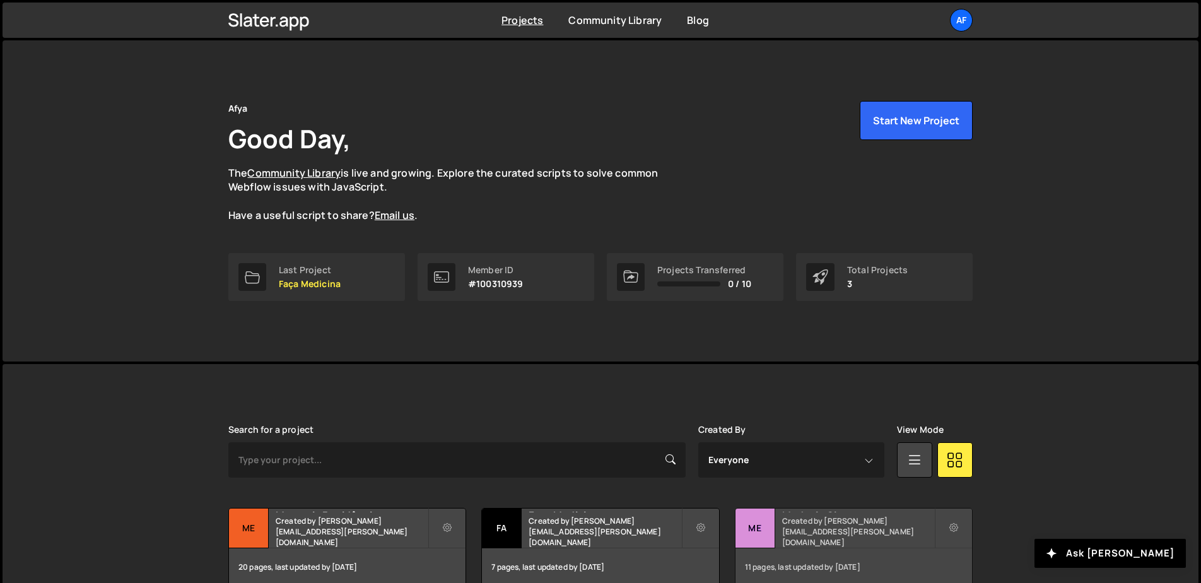
click at [832, 530] on div "Medcel - Site Created by hudson.oliveira@afya.com.br" at bounding box center [853, 527] width 236 height 39
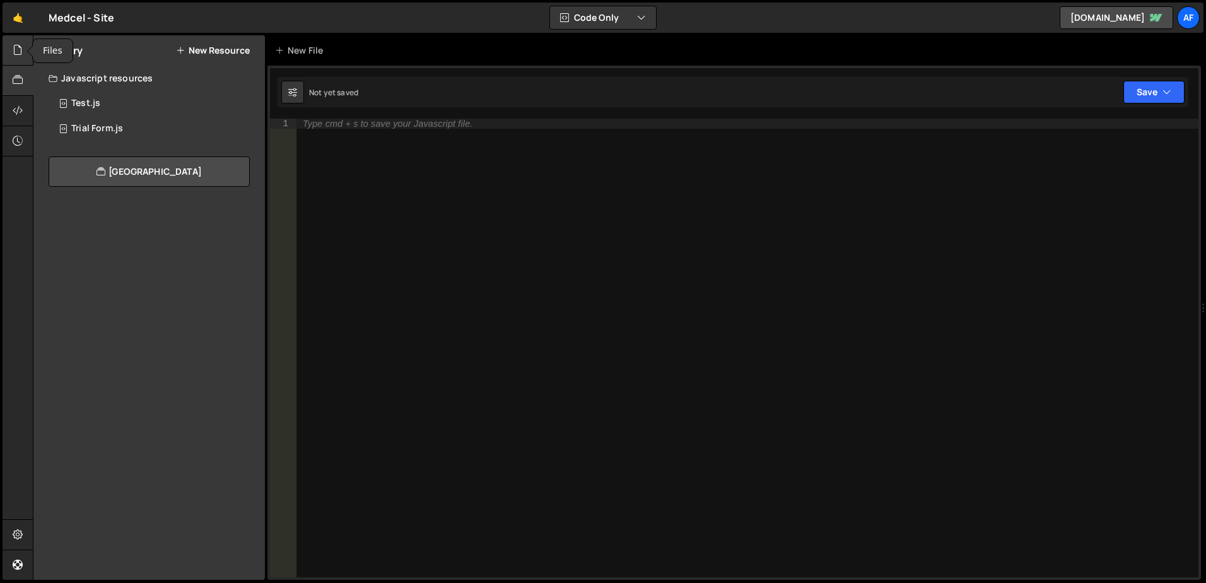
click at [16, 47] on icon at bounding box center [18, 50] width 10 height 14
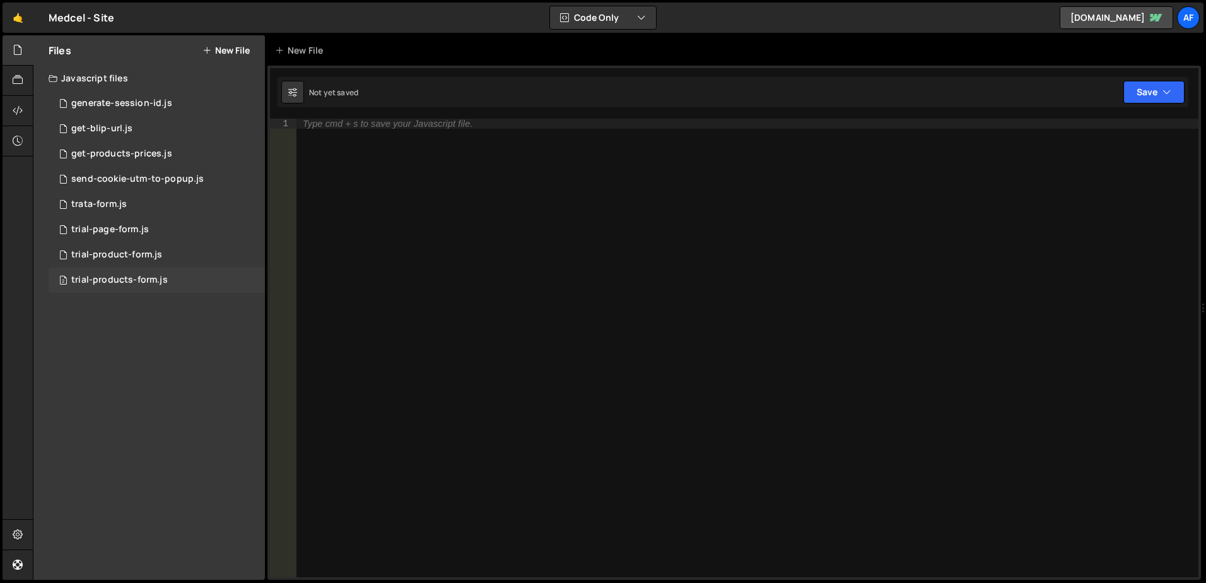
click at [117, 283] on div "trial-products-form.js" at bounding box center [119, 279] width 96 height 11
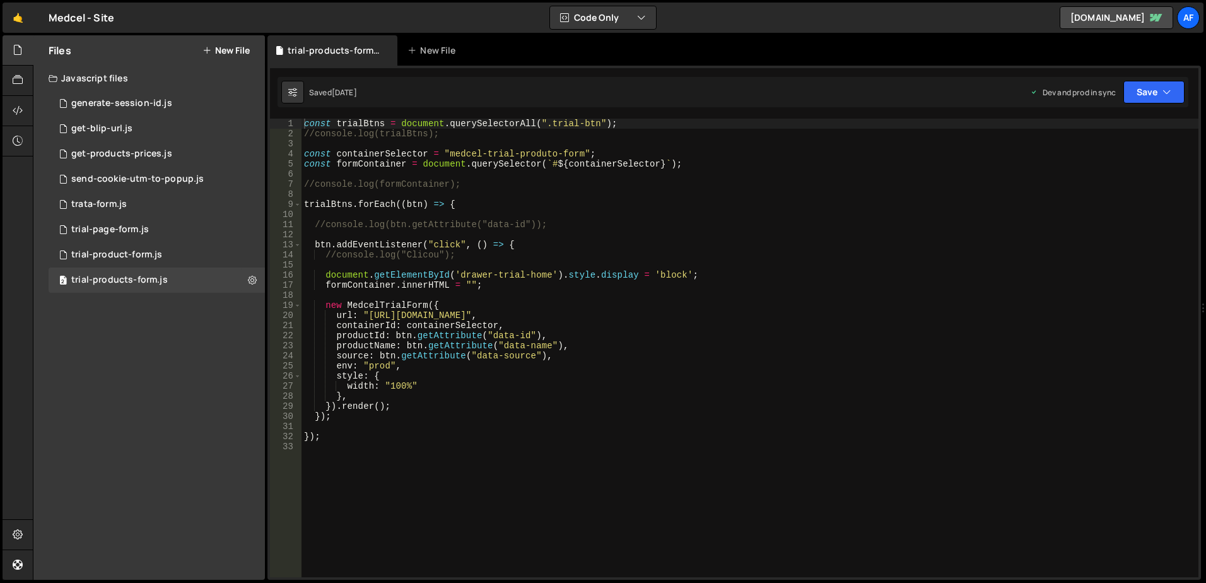
click at [667, 301] on div "const trialBtns = document . querySelectorAll ( ".trial-btn" ) ; //console.log(…" at bounding box center [749, 358] width 897 height 479
type textarea "});"
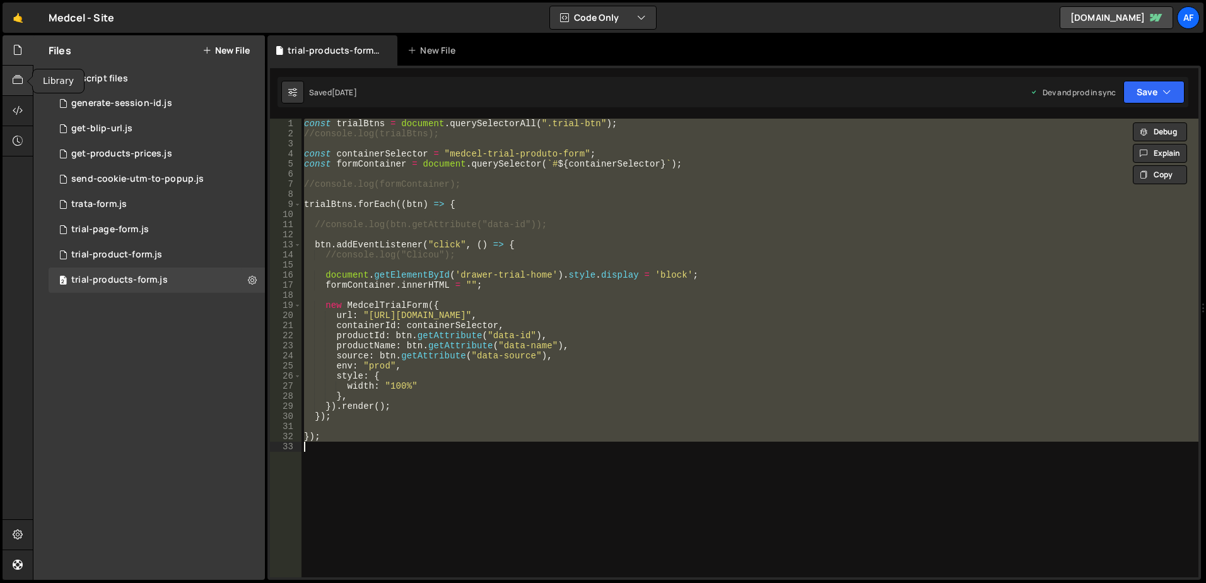
click at [13, 73] on icon at bounding box center [18, 80] width 10 height 14
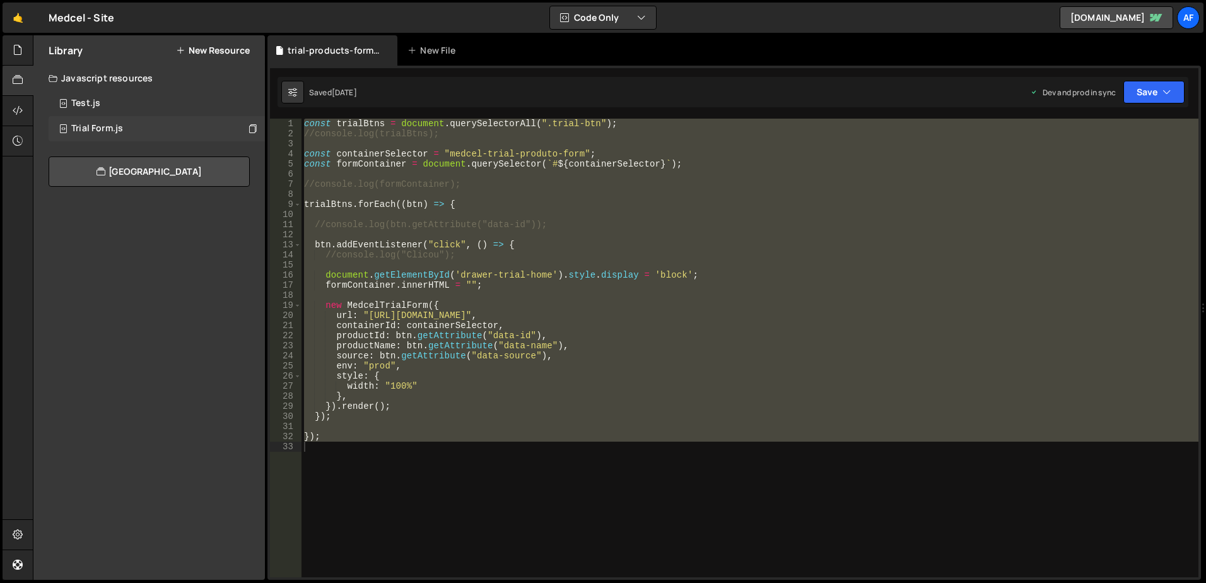
click at [155, 137] on div "Trial Form.js 0" at bounding box center [157, 128] width 216 height 25
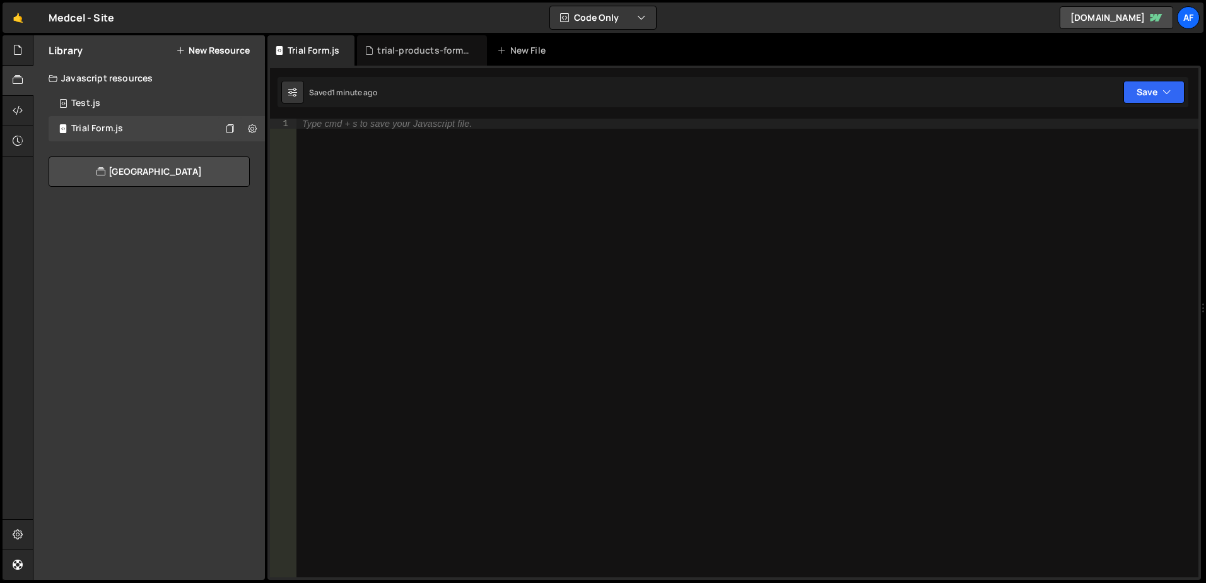
click at [539, 219] on div "Type cmd + s to save your Javascript file." at bounding box center [747, 358] width 902 height 479
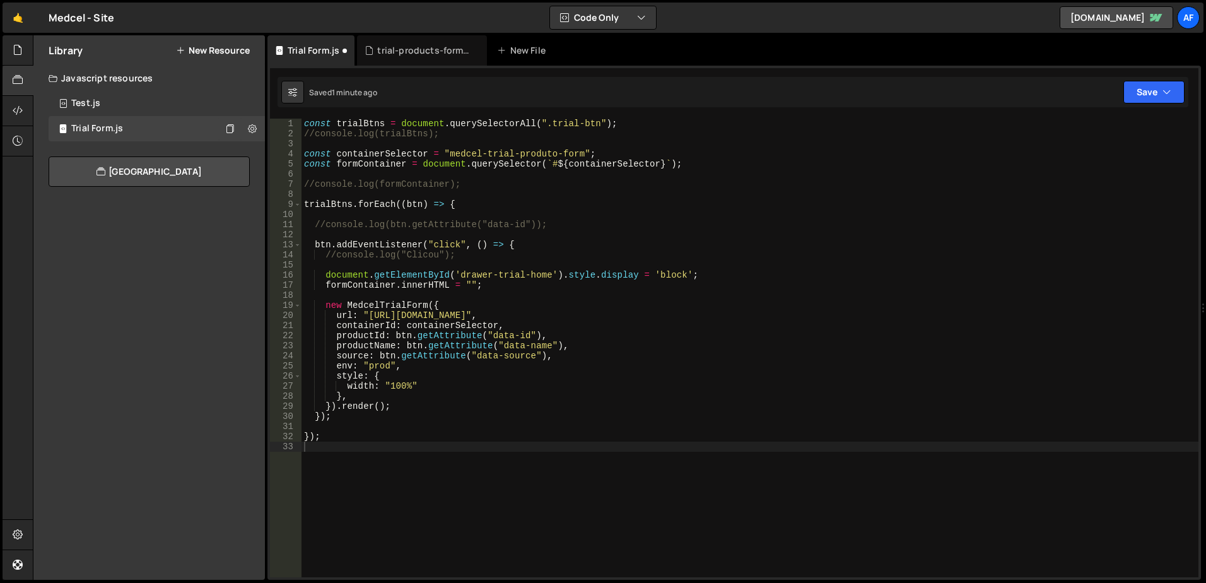
click at [1137, 106] on div "Saved 1 minute ago Not saved to prod Upgrade to Edit Save Save to Staging S Sav…" at bounding box center [732, 92] width 911 height 30
click at [1150, 94] on button "Save" at bounding box center [1153, 92] width 61 height 23
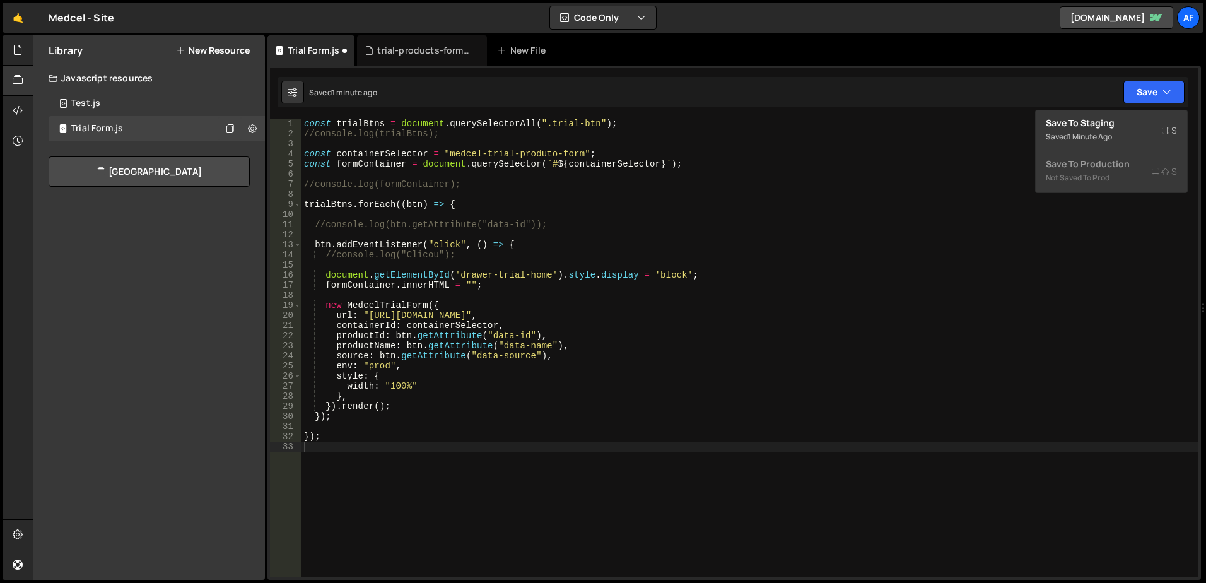
type textarea "const formContainer = document.querySelector(`#${containerSelector}`);"
click at [877, 165] on div "const trialBtns = document . querySelectorAll ( ".trial-btn" ) ; //console.log(…" at bounding box center [749, 358] width 897 height 479
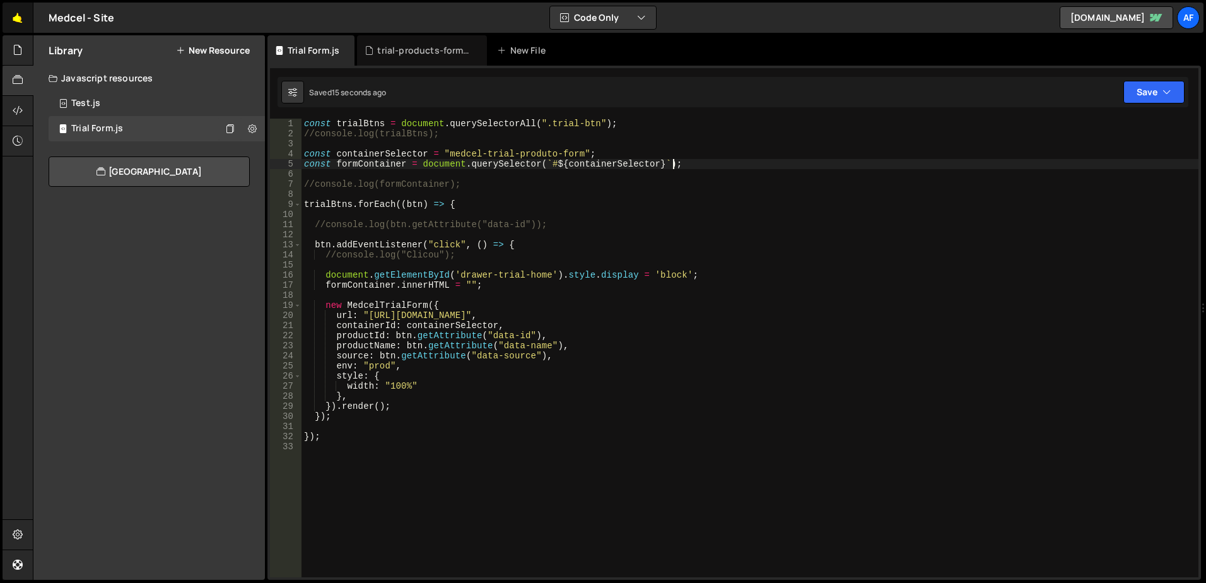
click at [22, 16] on link "🤙" at bounding box center [18, 18] width 31 height 30
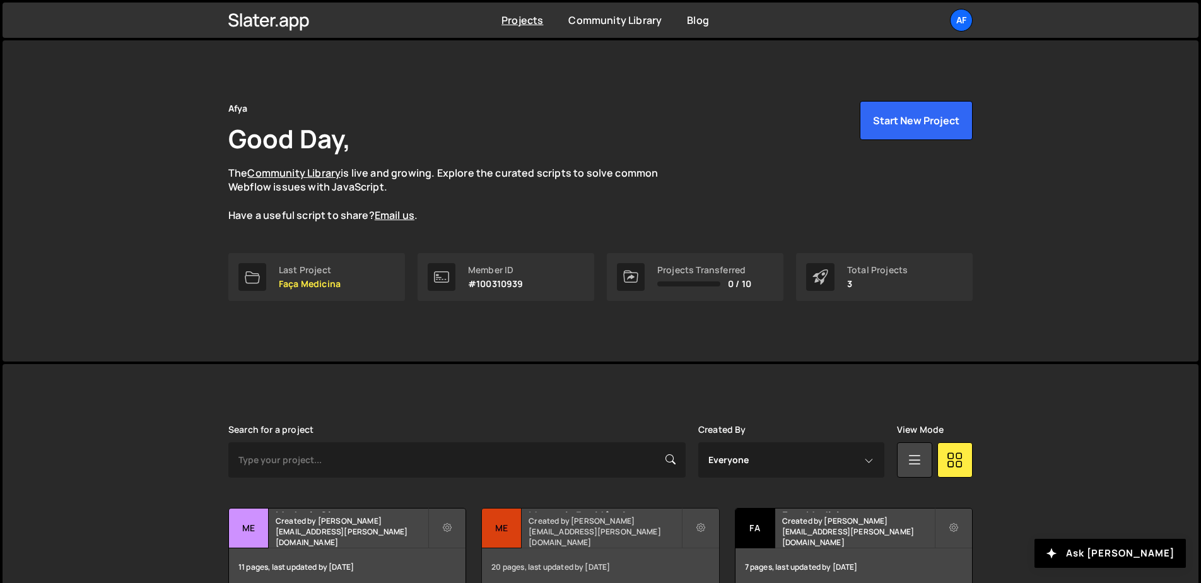
click at [561, 512] on h2 "Mentoria Residência" at bounding box center [604, 510] width 152 height 4
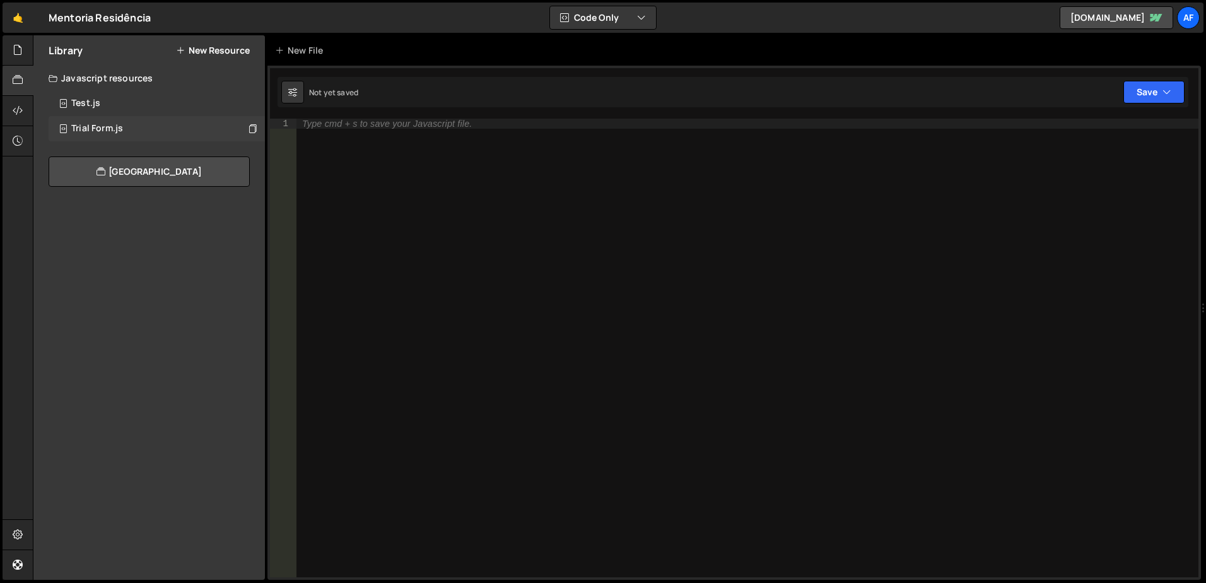
click at [127, 124] on div "Trial Form.js 0" at bounding box center [157, 128] width 216 height 25
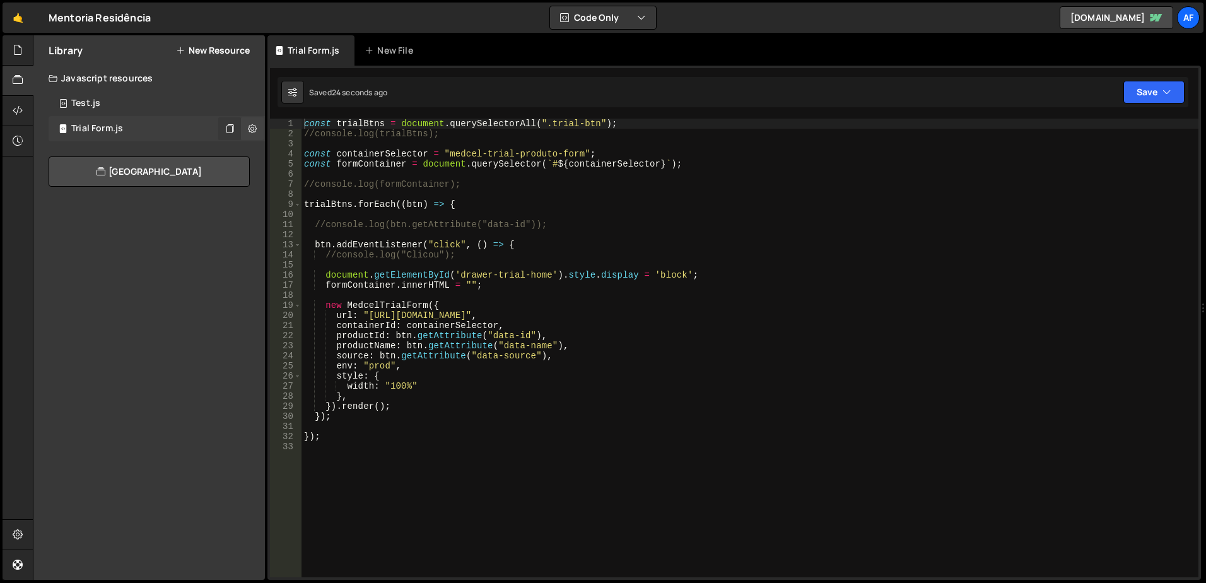
click at [231, 125] on icon at bounding box center [229, 128] width 9 height 12
click at [254, 128] on icon at bounding box center [252, 128] width 9 height 12
click at [7, 42] on div at bounding box center [18, 50] width 31 height 30
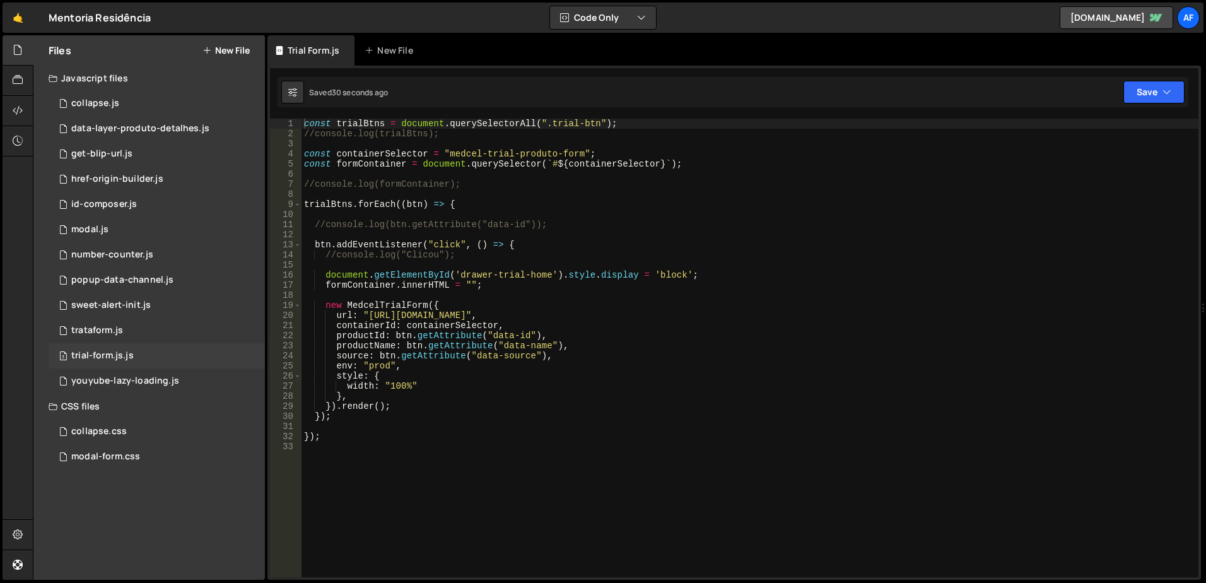
click at [113, 357] on div "trial-form.js.js" at bounding box center [102, 355] width 62 height 11
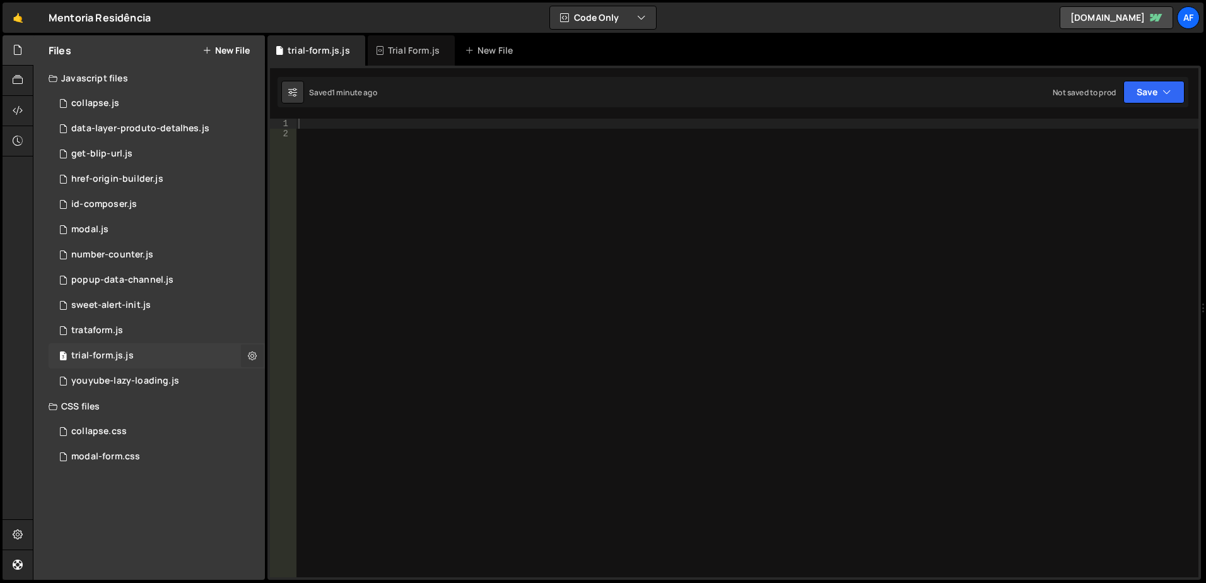
click at [250, 355] on icon at bounding box center [252, 355] width 9 height 12
type input "trial-form.js"
radio input "true"
checkbox input "true"
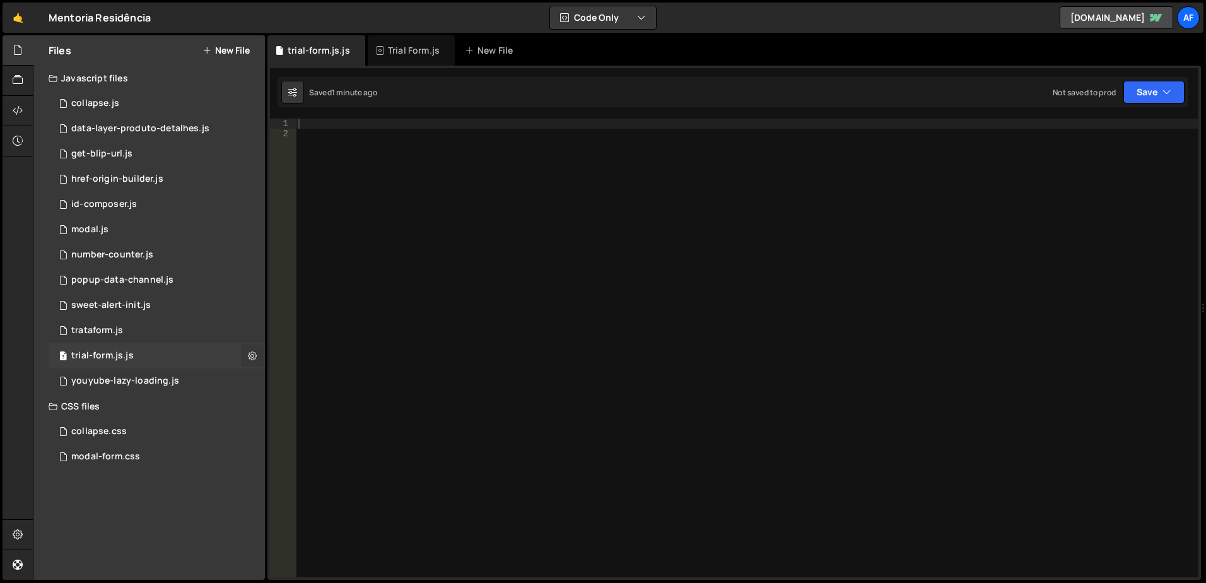
checkbox input "true"
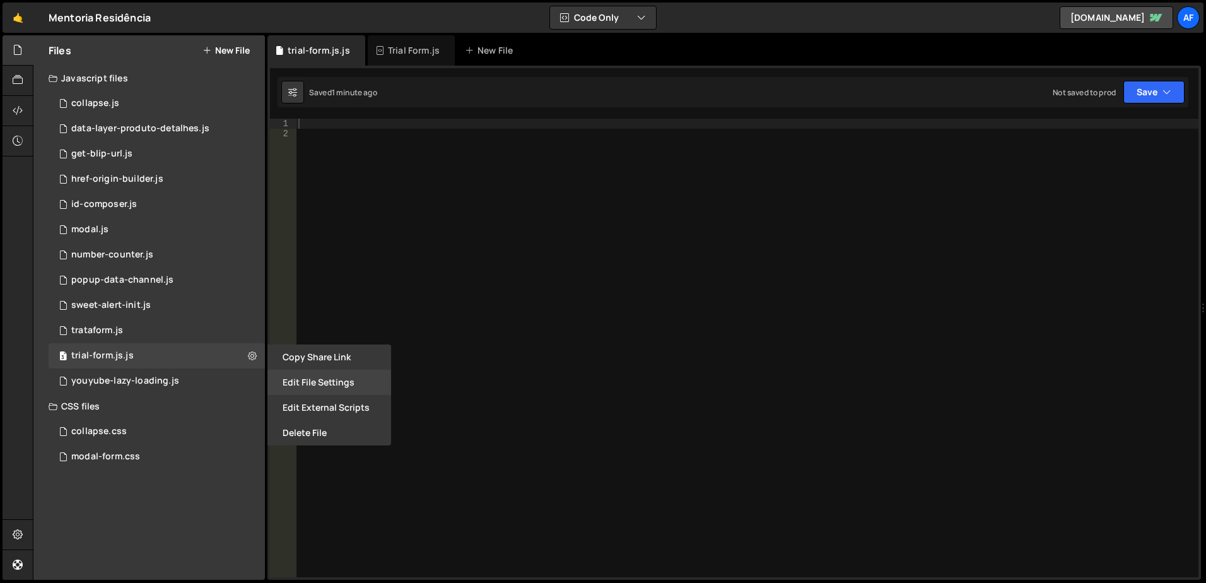
click at [330, 387] on button "Edit File Settings" at bounding box center [329, 382] width 124 height 25
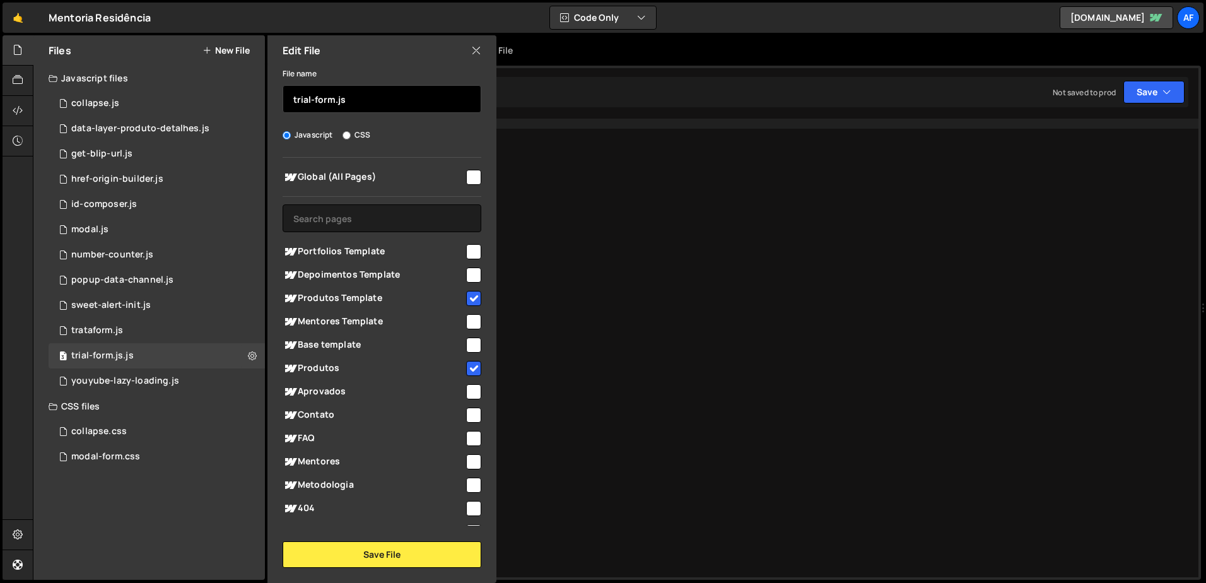
click at [364, 98] on input "trial-form.js" at bounding box center [382, 99] width 199 height 28
type input "trial-form"
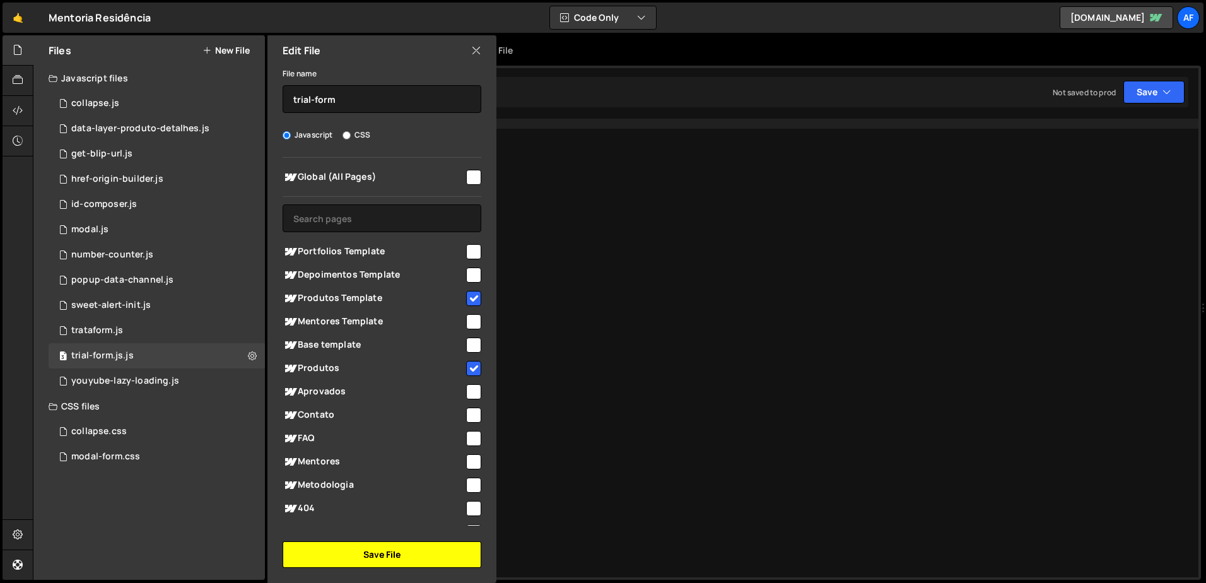
click at [433, 545] on button "Save File" at bounding box center [382, 554] width 199 height 26
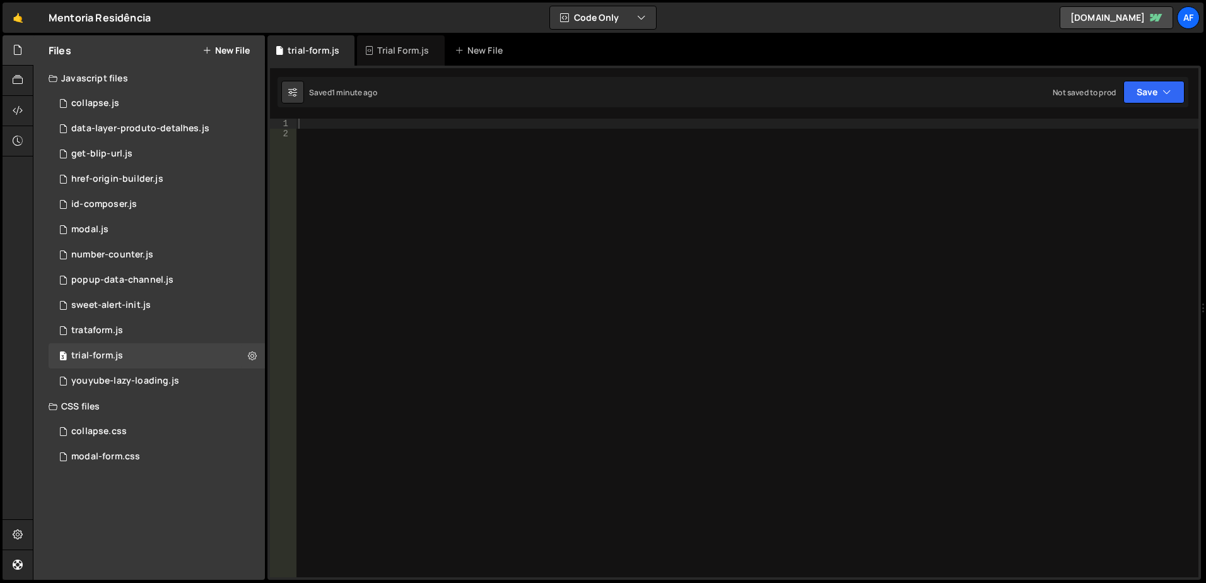
click at [445, 229] on div at bounding box center [747, 358] width 902 height 479
click at [456, 170] on div at bounding box center [747, 358] width 902 height 479
click at [440, 129] on div at bounding box center [747, 358] width 902 height 479
click at [441, 122] on div at bounding box center [747, 358] width 902 height 479
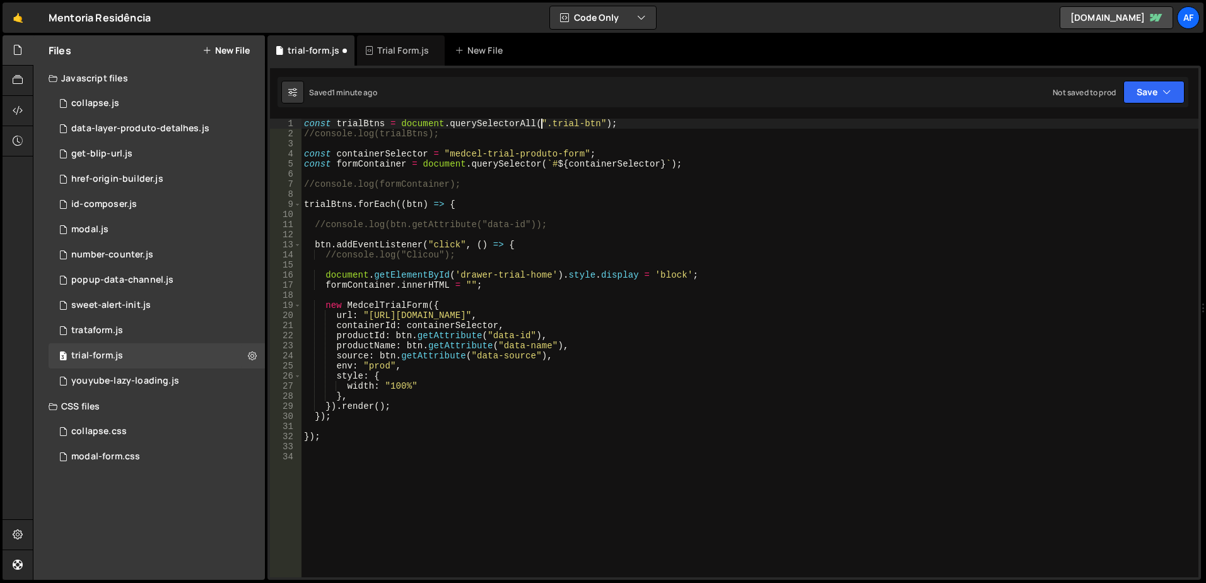
click at [541, 127] on div "const trialBtns = document . querySelectorAll ( ".trial-btn" ) ; //console.log(…" at bounding box center [749, 358] width 897 height 479
type textarea "console.log(trialBtns);"
